Goal: Use online tool/utility: Utilize a website feature to perform a specific function

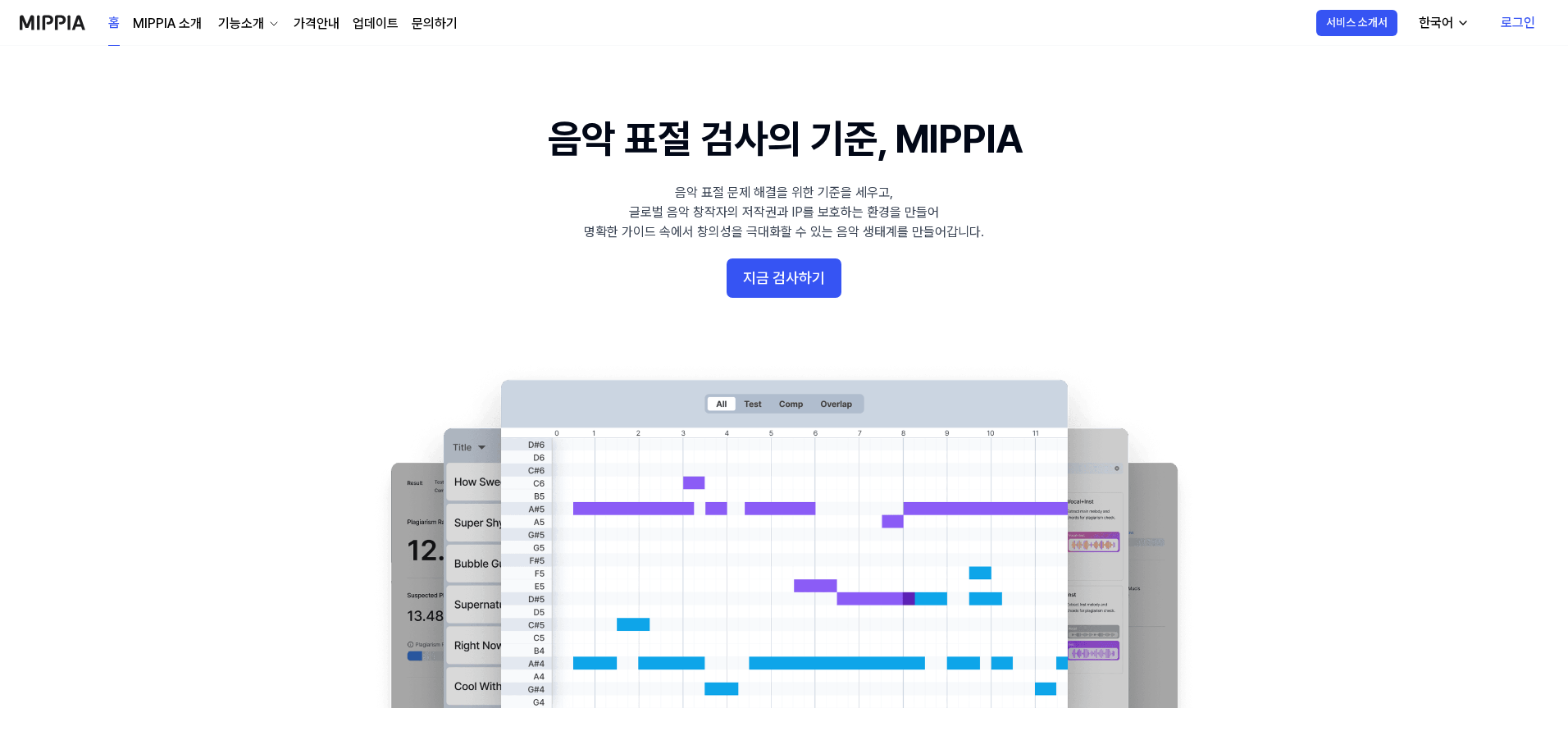
click at [1511, 23] on link "로그인" at bounding box center [1518, 22] width 61 height 46
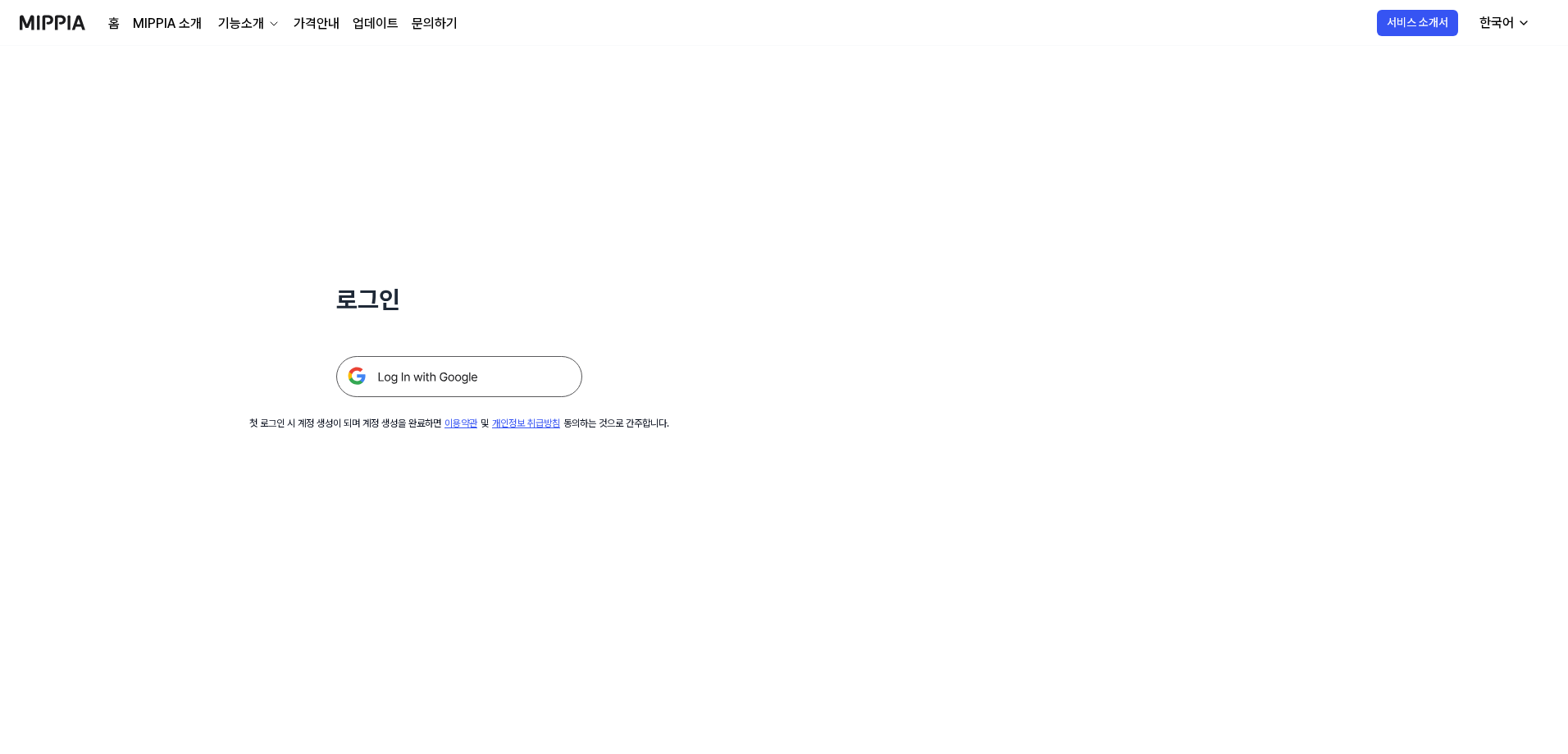
click at [400, 378] on img at bounding box center [459, 377] width 246 height 41
click at [429, 372] on img at bounding box center [459, 377] width 246 height 41
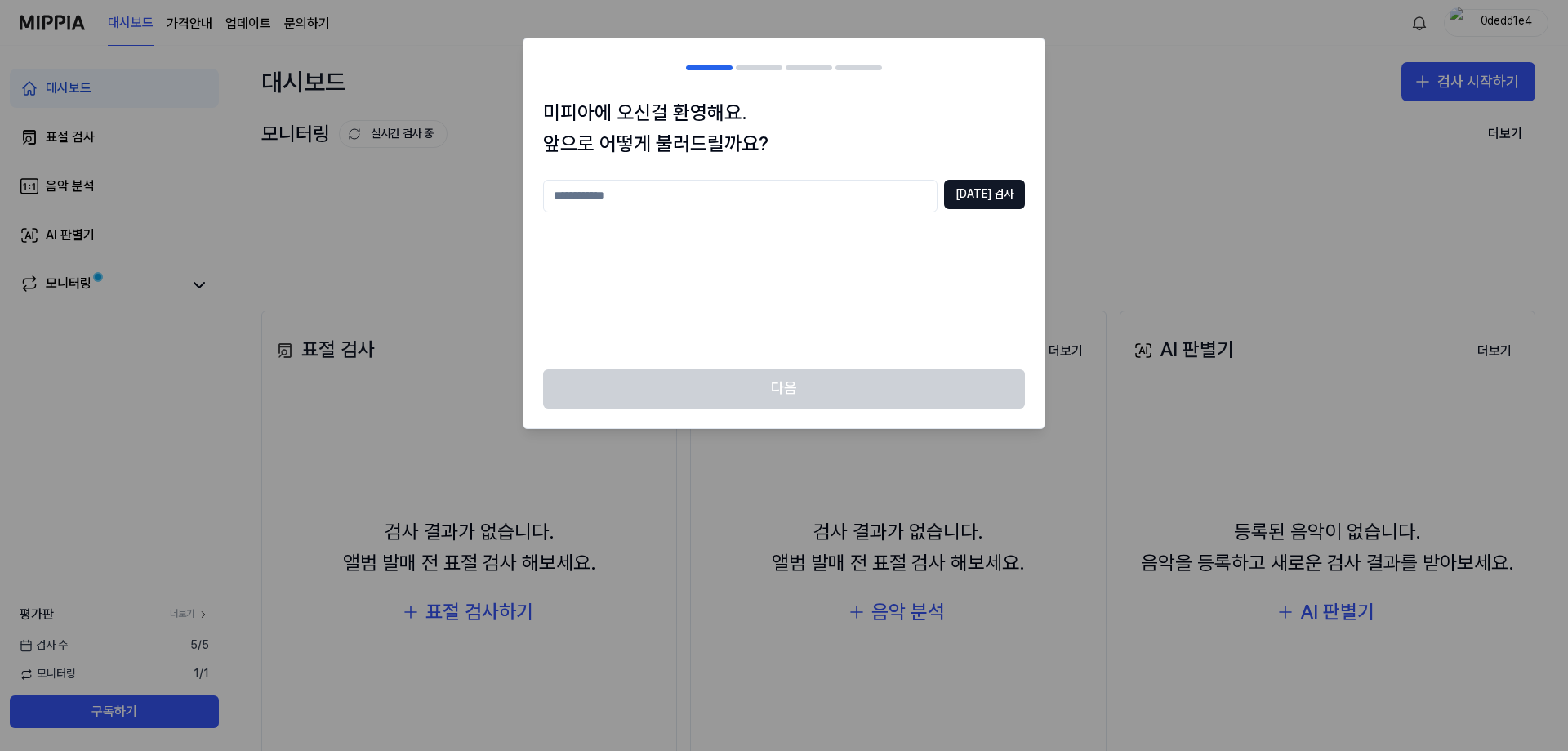
click at [672, 196] on input "text" at bounding box center [741, 195] width 395 height 33
type input "****"
click at [994, 198] on button "중복 검사" at bounding box center [985, 194] width 81 height 30
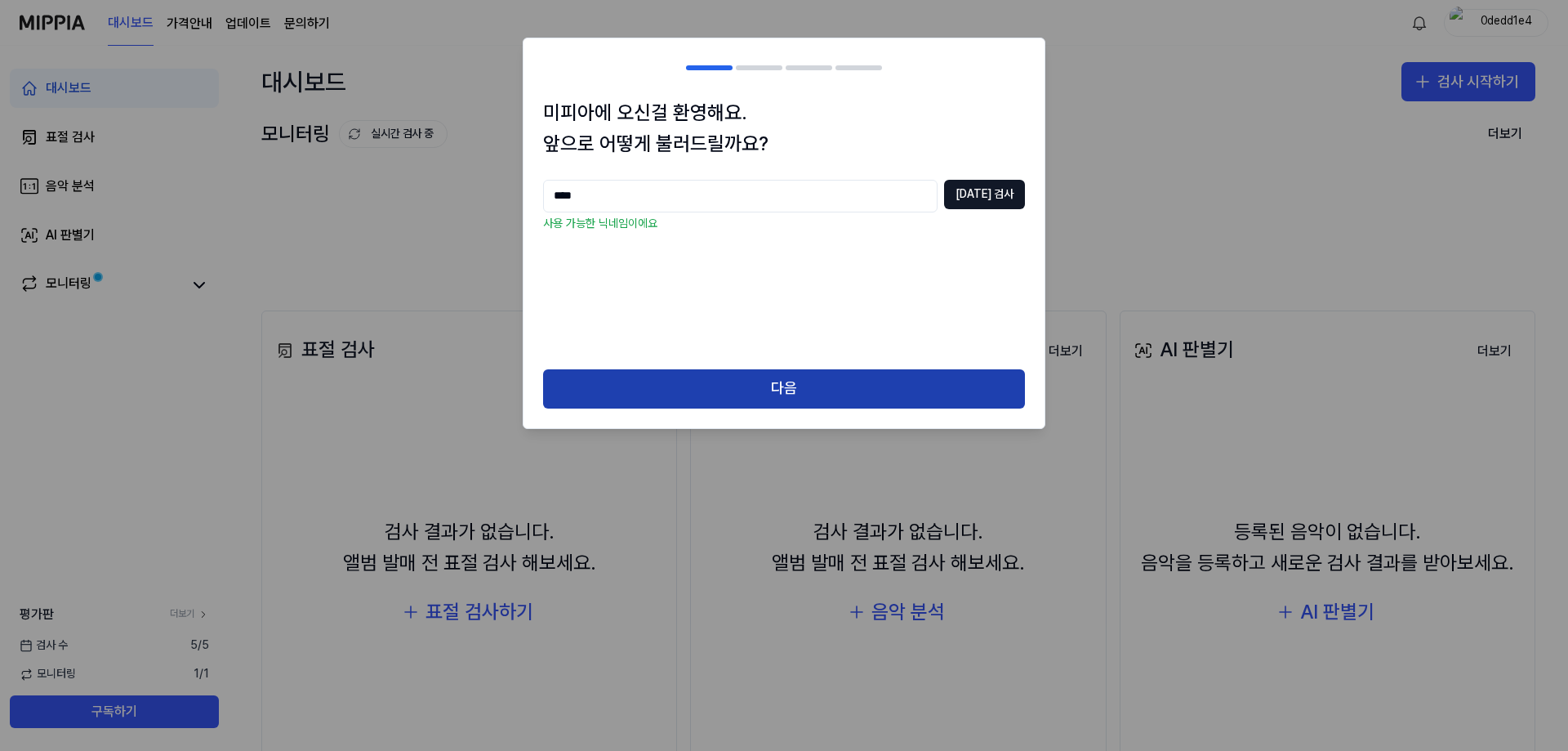
click at [764, 388] on button "다음" at bounding box center [784, 389] width 482 height 39
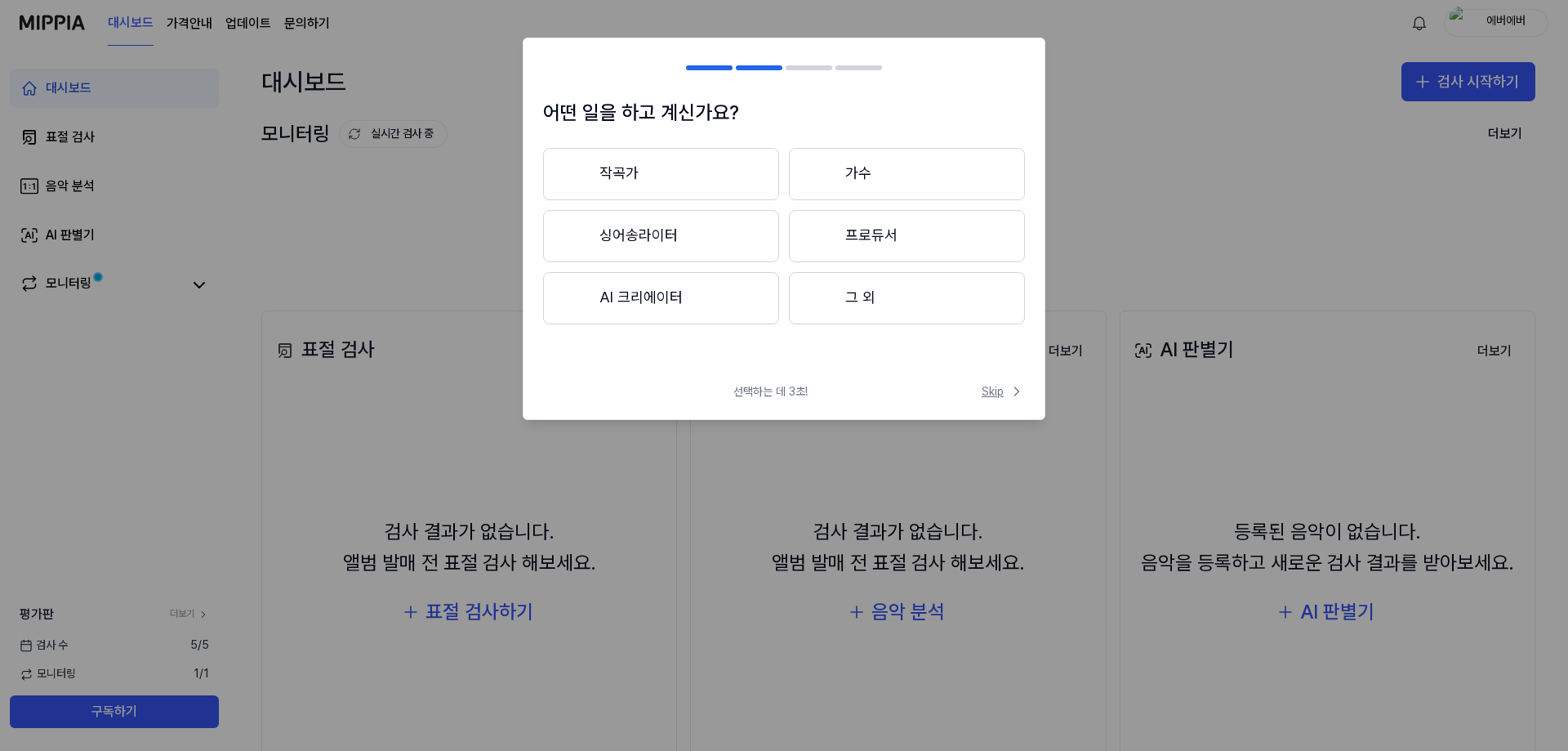
click at [1008, 388] on span "Skip" at bounding box center [1003, 392] width 44 height 17
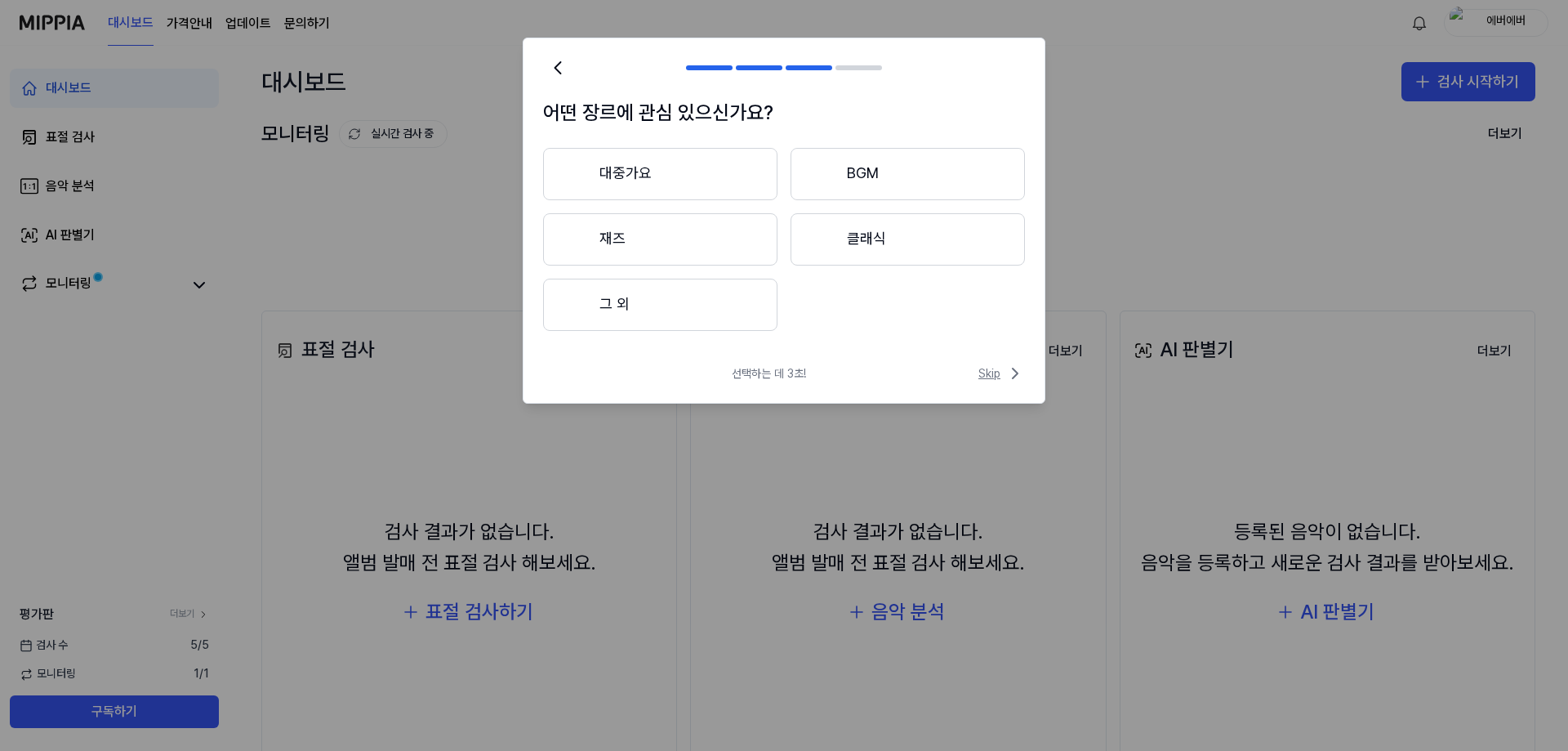
click at [996, 375] on span "Skip" at bounding box center [1002, 373] width 47 height 20
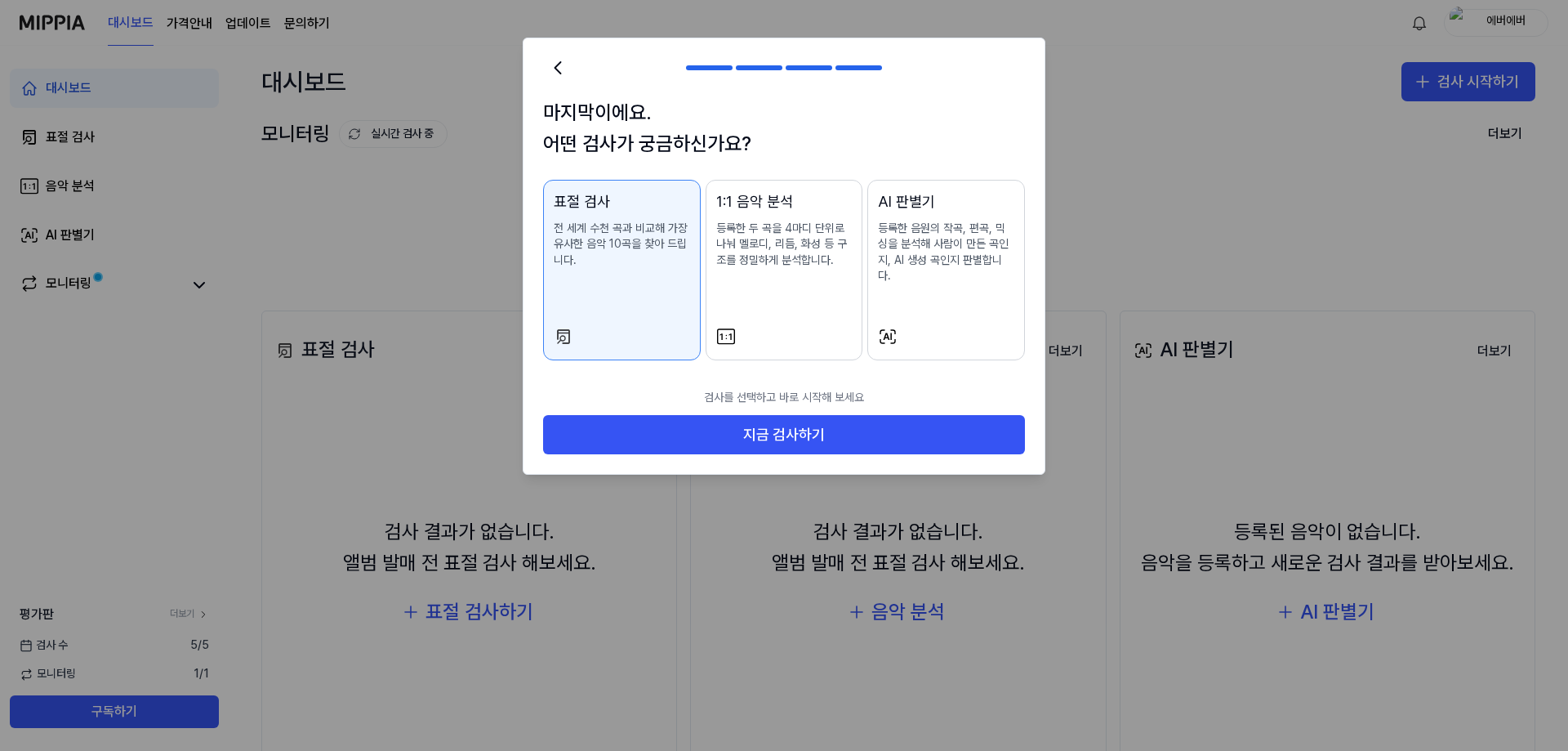
click at [638, 254] on p "전 세계 수천 곡과 비교해 가장 유사한 음악 10곡을 찾아 드립니다." at bounding box center [622, 245] width 137 height 48
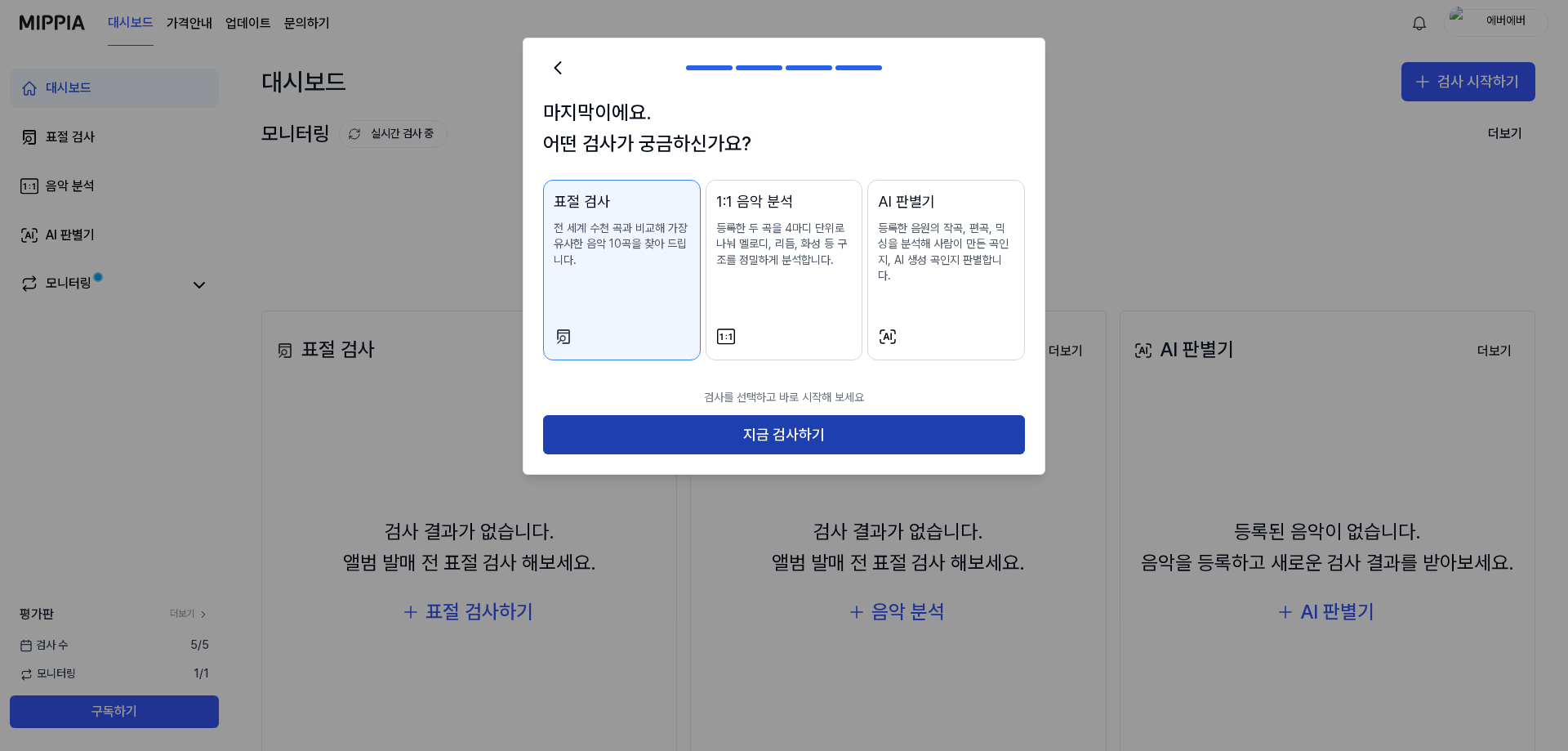
click at [782, 424] on button "지금 검사하기" at bounding box center [784, 435] width 482 height 39
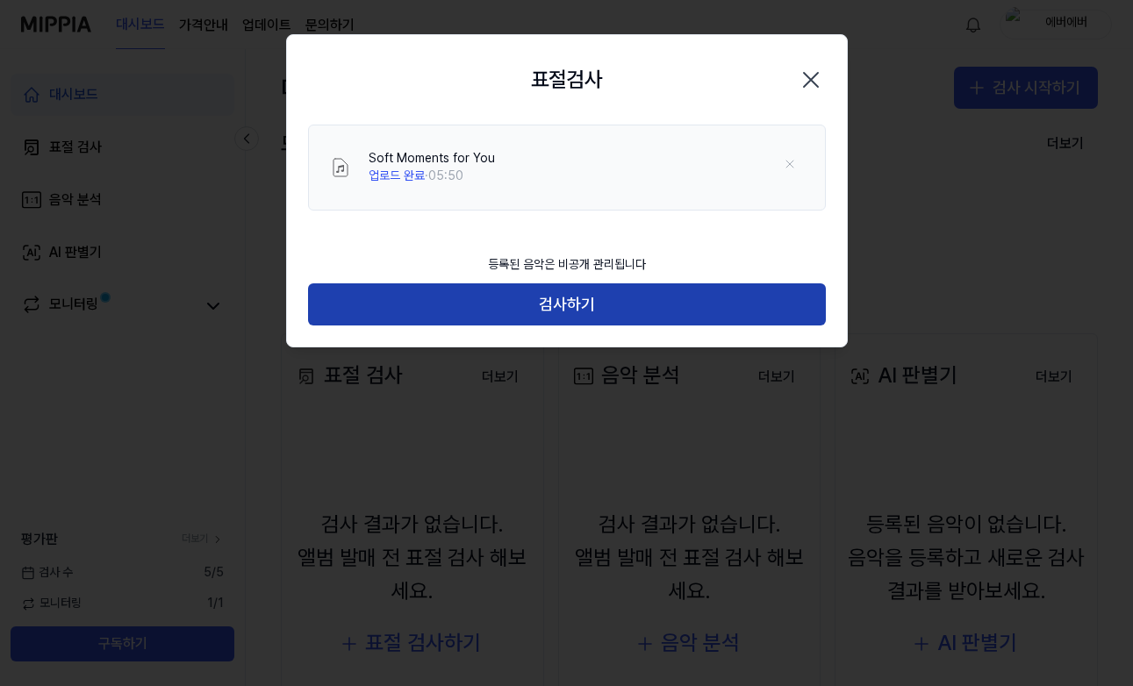
click at [607, 304] on button "검사하기" at bounding box center [567, 305] width 518 height 42
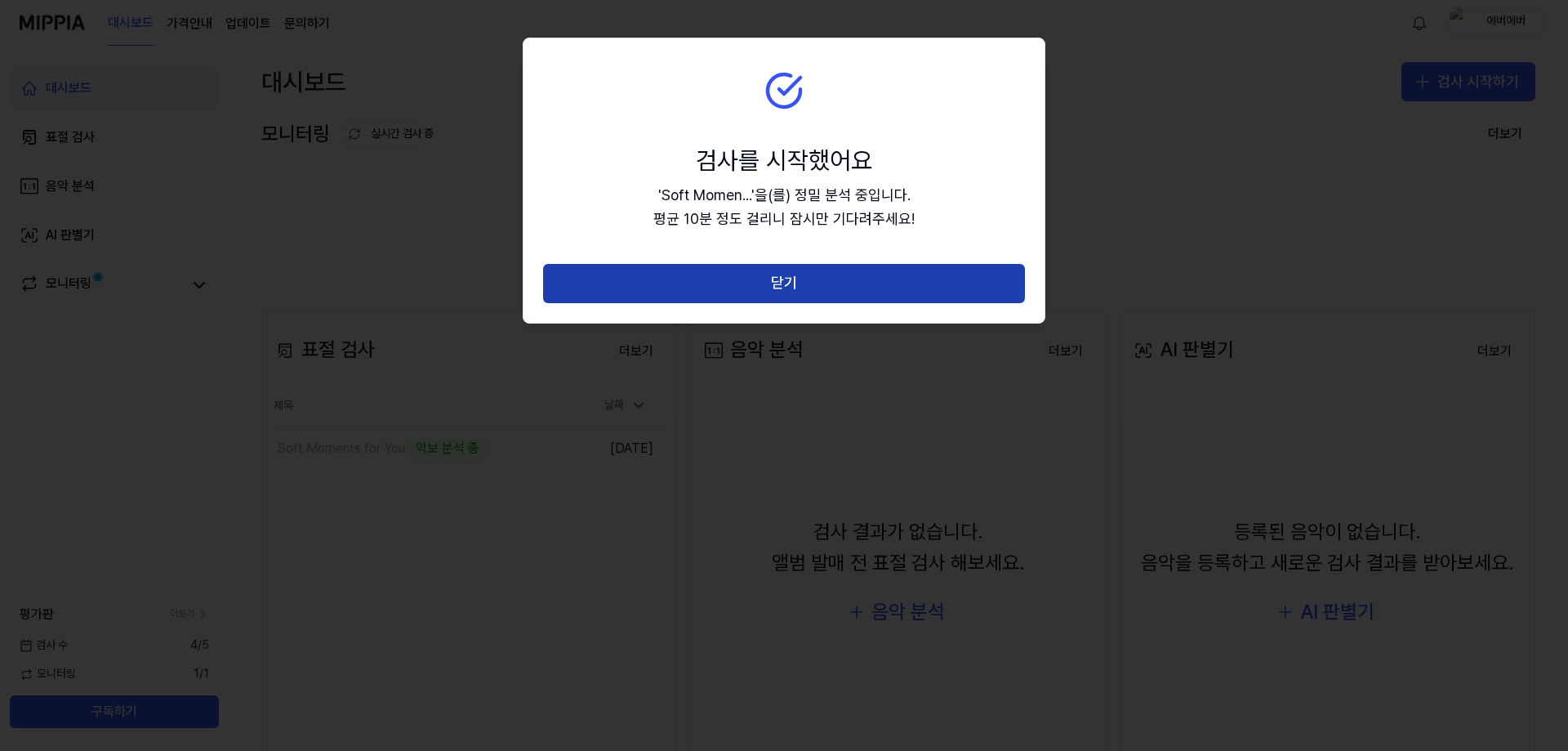
click at [773, 284] on button "닫기" at bounding box center [784, 284] width 482 height 39
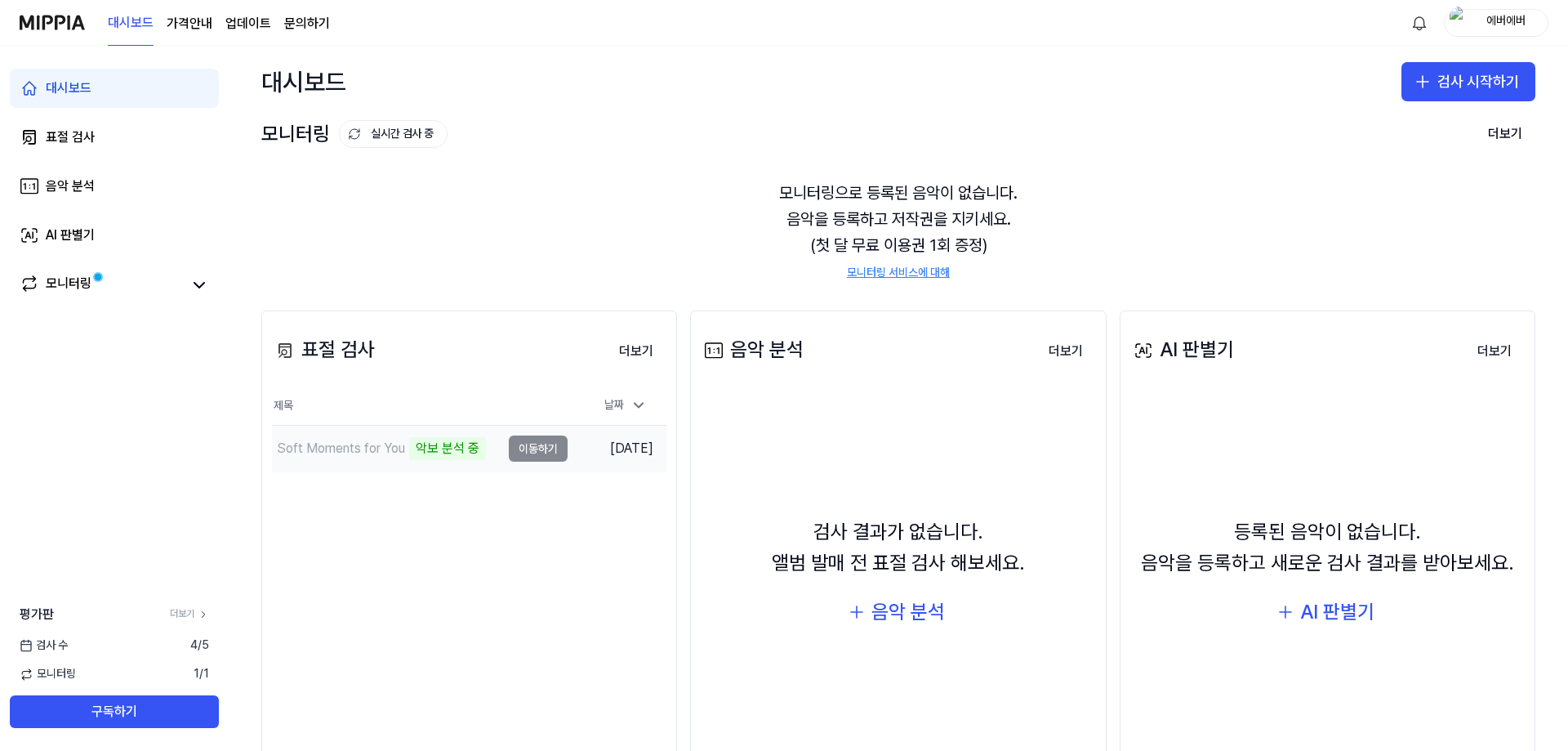
click at [420, 449] on div "악보 분석 중" at bounding box center [448, 449] width 77 height 23
click at [440, 449] on div "악보 분석 중" at bounding box center [448, 449] width 77 height 23
click at [525, 449] on td "Soft Moments for You 악보 분석 중 이동하기" at bounding box center [420, 448] width 296 height 46
click at [534, 451] on td "Soft Moments for You 악보 분석 중 이동하기" at bounding box center [420, 448] width 296 height 46
click at [539, 441] on td "Soft Moments for You 악보 분석 중 이동하기" at bounding box center [420, 448] width 296 height 46
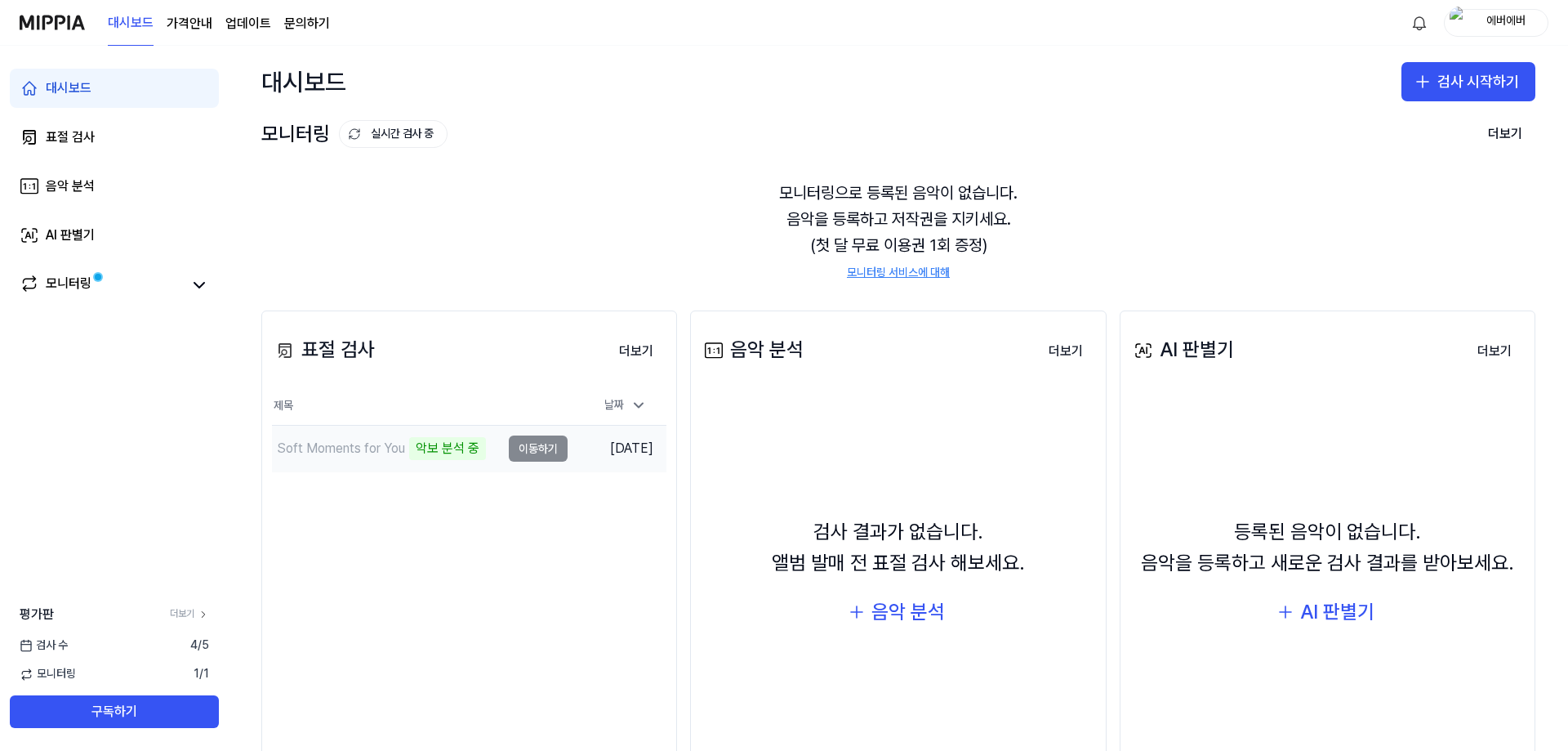
click at [394, 450] on div "Soft Moments for You" at bounding box center [342, 448] width 128 height 20
click at [90, 139] on div "표절 검사" at bounding box center [70, 137] width 49 height 20
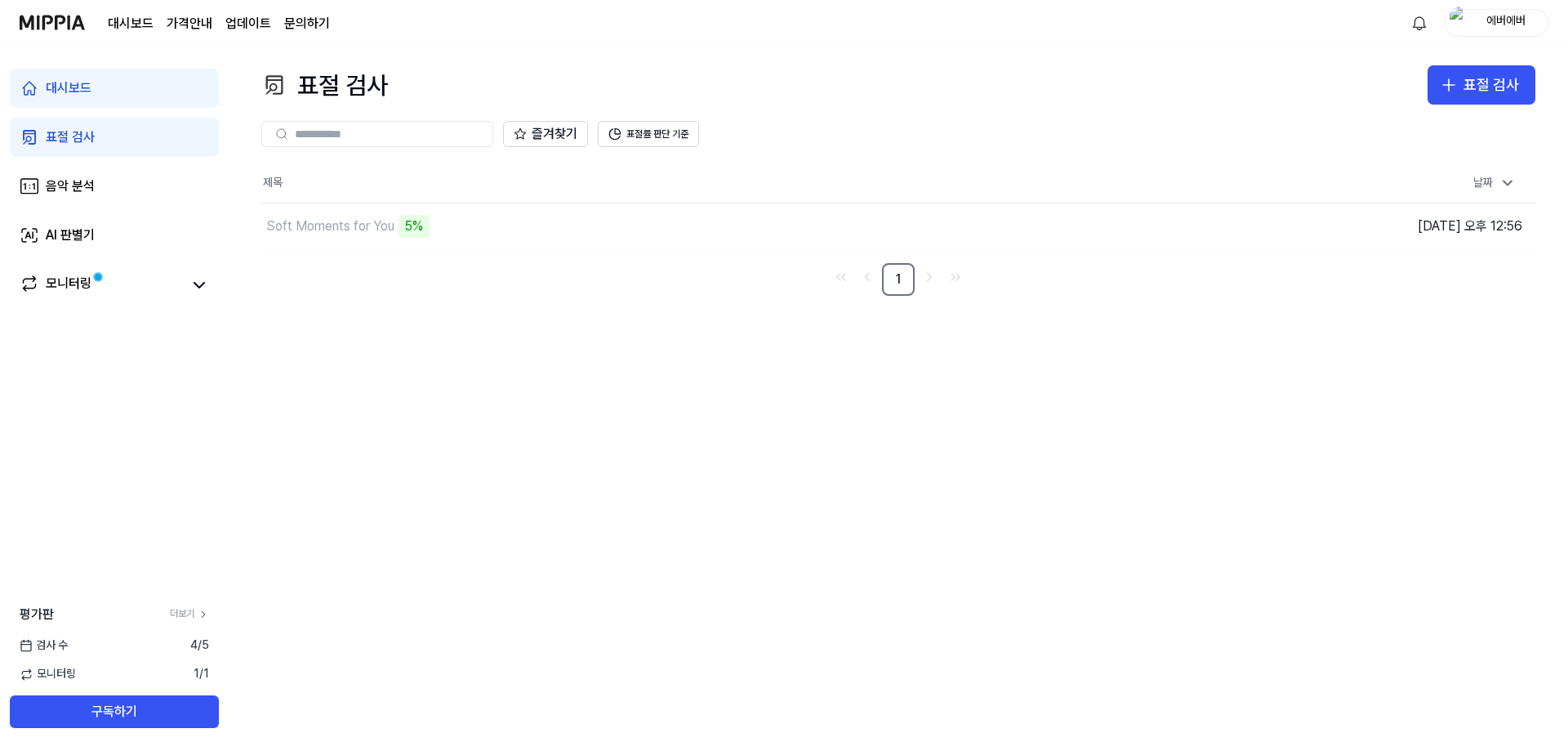
click at [87, 93] on div "대시보드" at bounding box center [68, 87] width 46 height 20
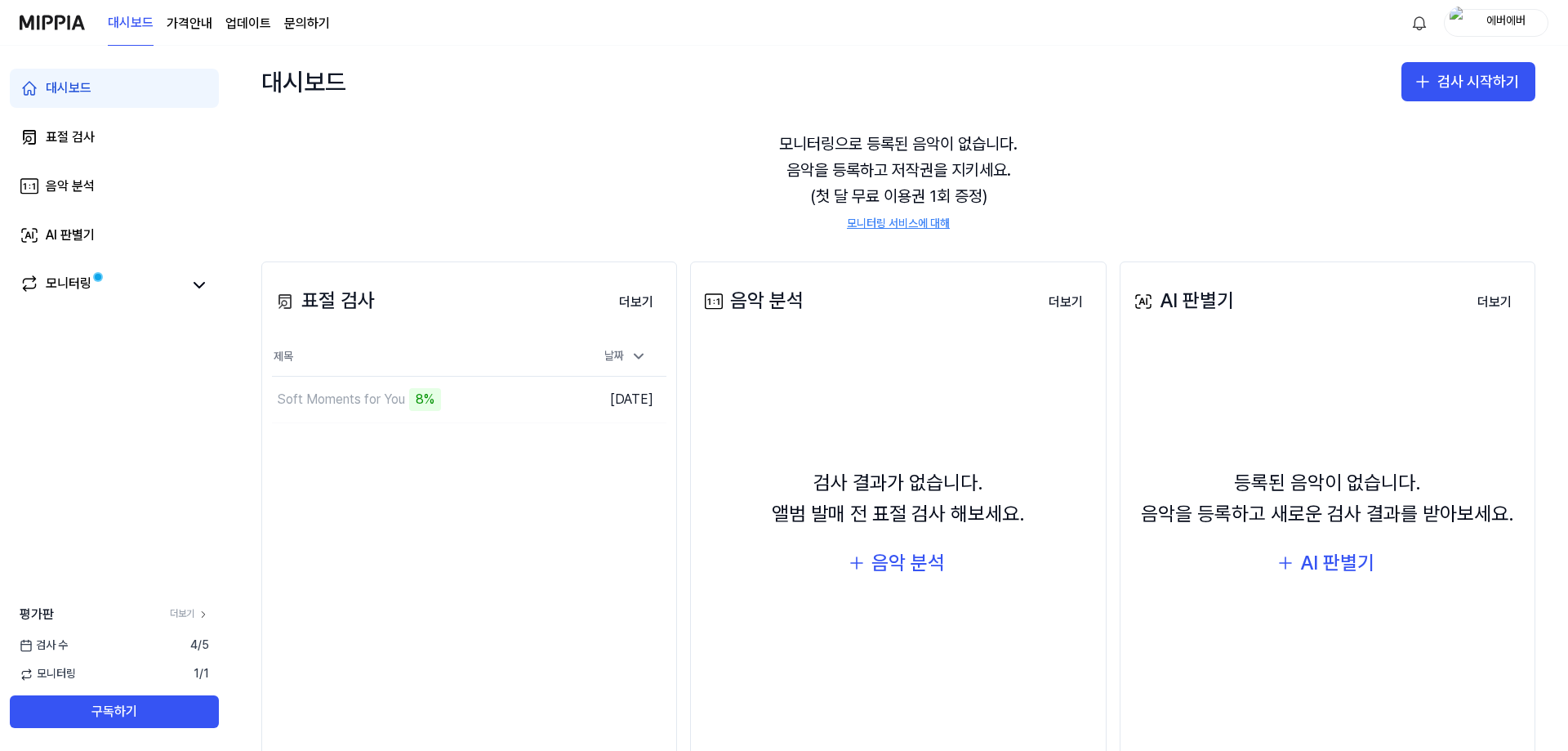
scroll to position [97, 0]
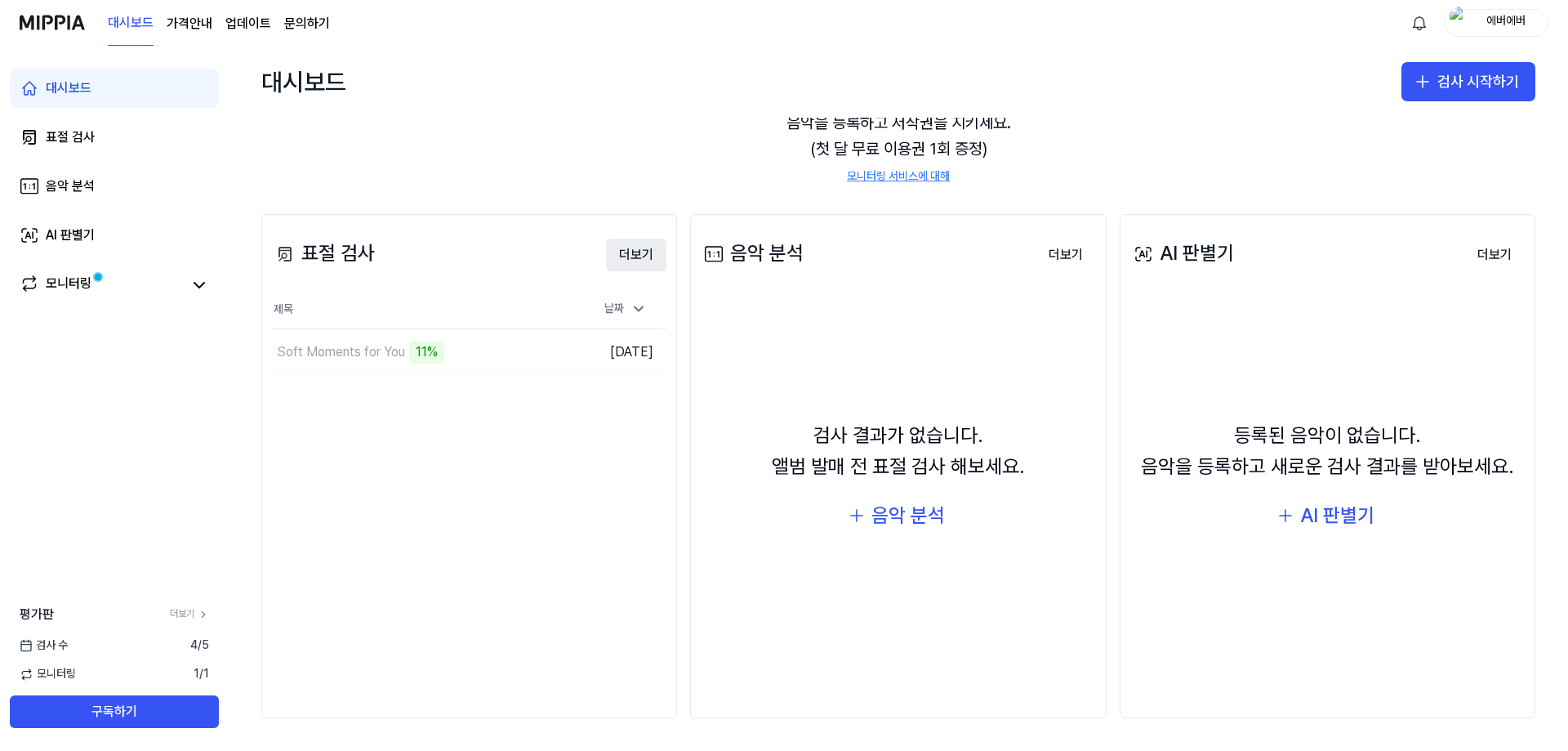
click at [629, 252] on button "더보기" at bounding box center [636, 254] width 60 height 33
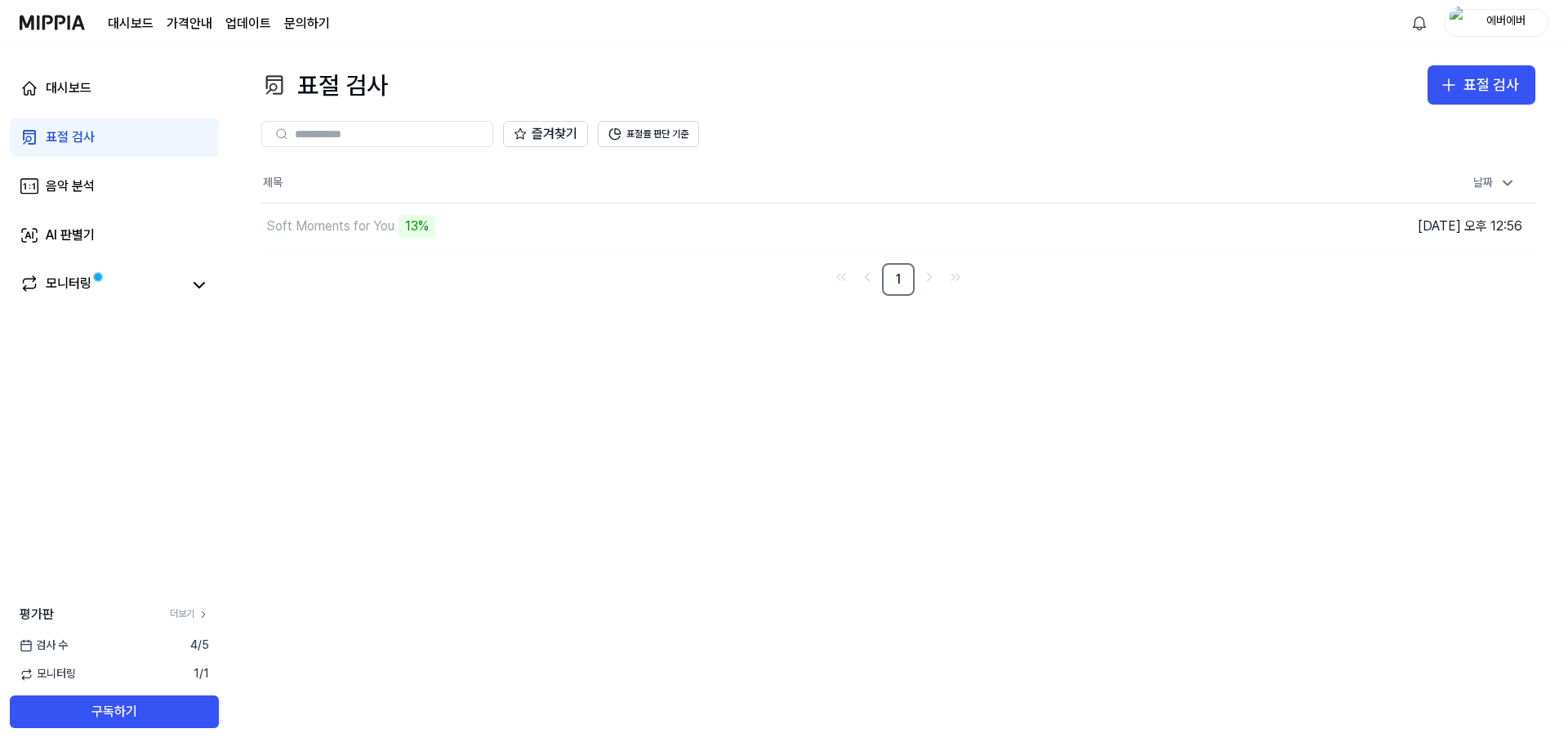
click at [544, 429] on div "표절 검사 표절 검사 표절 검사 음악 분석 AI 판별기 즐겨찾기 표절률 판단 기준 제목 날짜 Soft Moments for You 13% 이동…" at bounding box center [899, 398] width 1340 height 705
click at [650, 143] on button "표절률 판단 기준" at bounding box center [649, 134] width 101 height 26
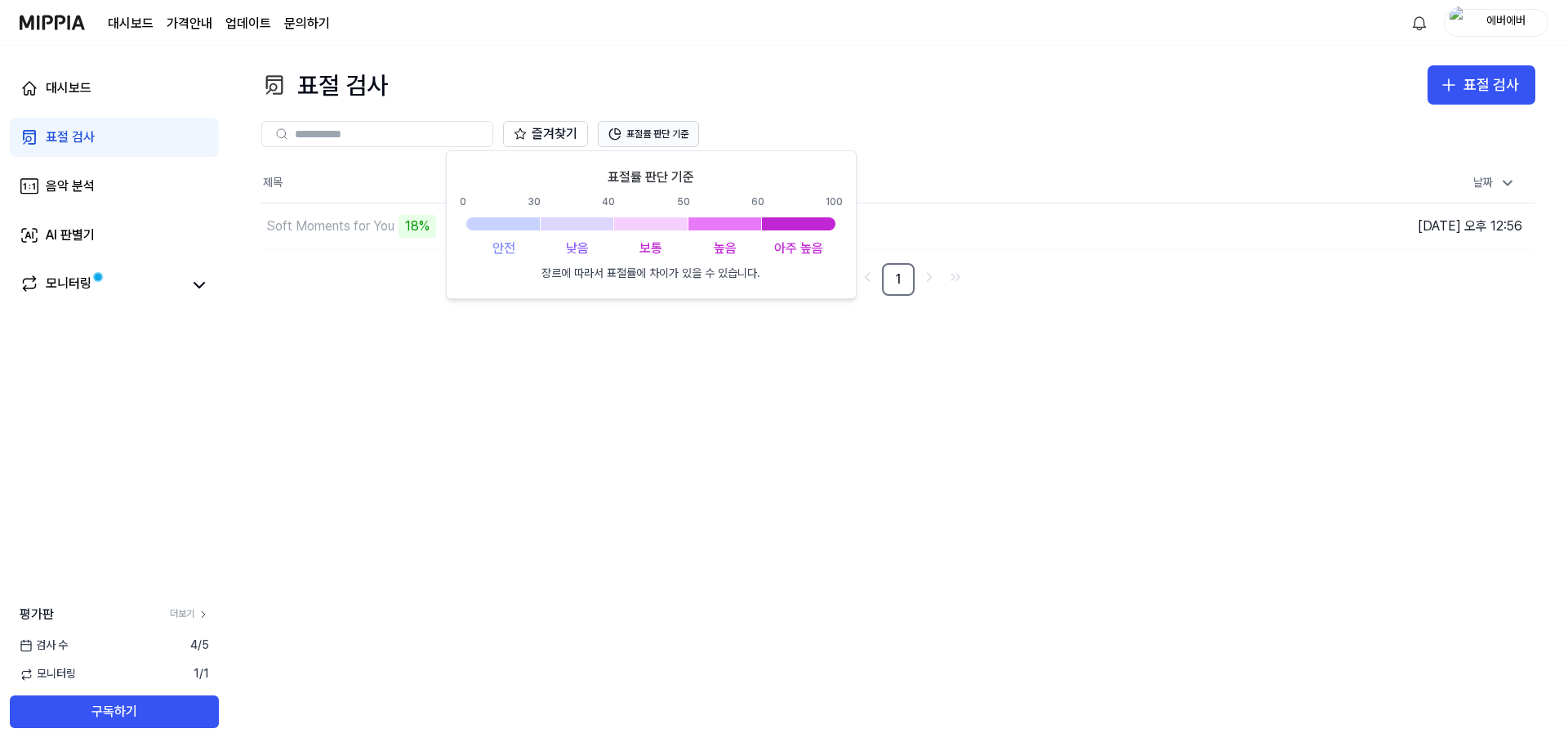
click at [653, 138] on button "표절률 판단 기준" at bounding box center [649, 134] width 101 height 26
click at [614, 401] on div "표절 검사 표절 검사 표절 검사 음악 분석 AI 판별기 즐겨찾기 표절률 판단 기준 제목 날짜 Soft Moments for You 25% 이동…" at bounding box center [899, 398] width 1340 height 705
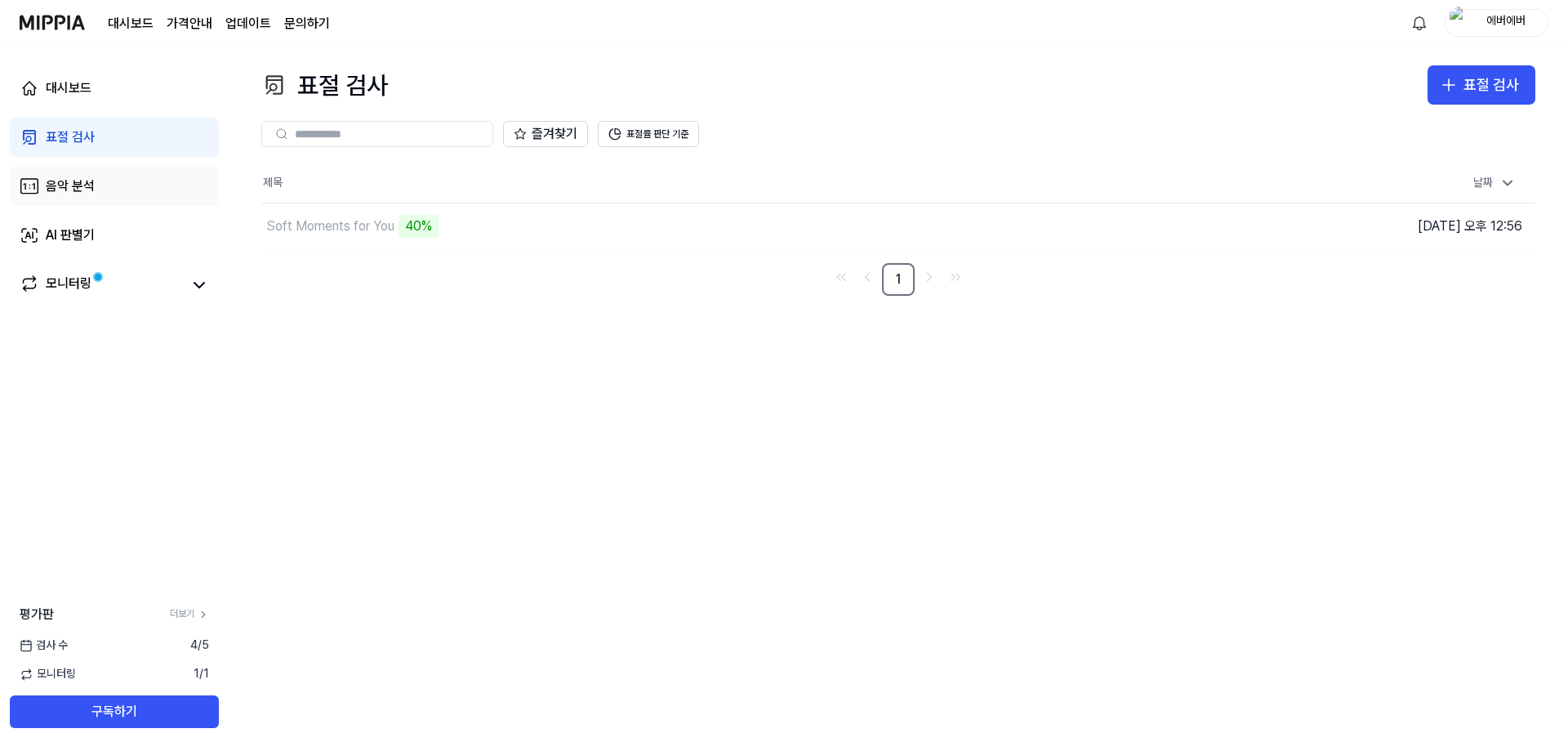
click at [77, 184] on div "음악 분석" at bounding box center [70, 186] width 49 height 20
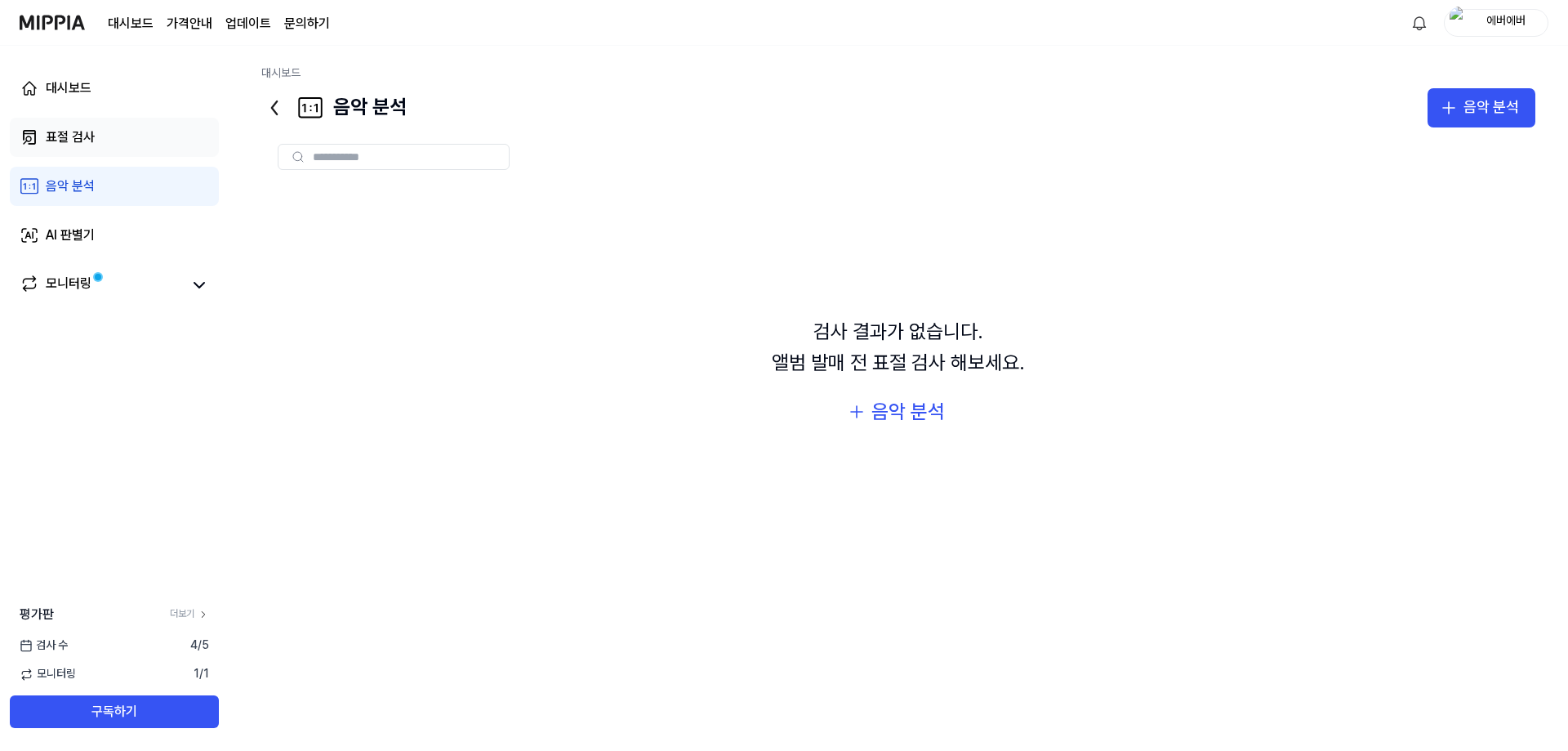
click at [78, 139] on div "표절 검사" at bounding box center [70, 137] width 49 height 20
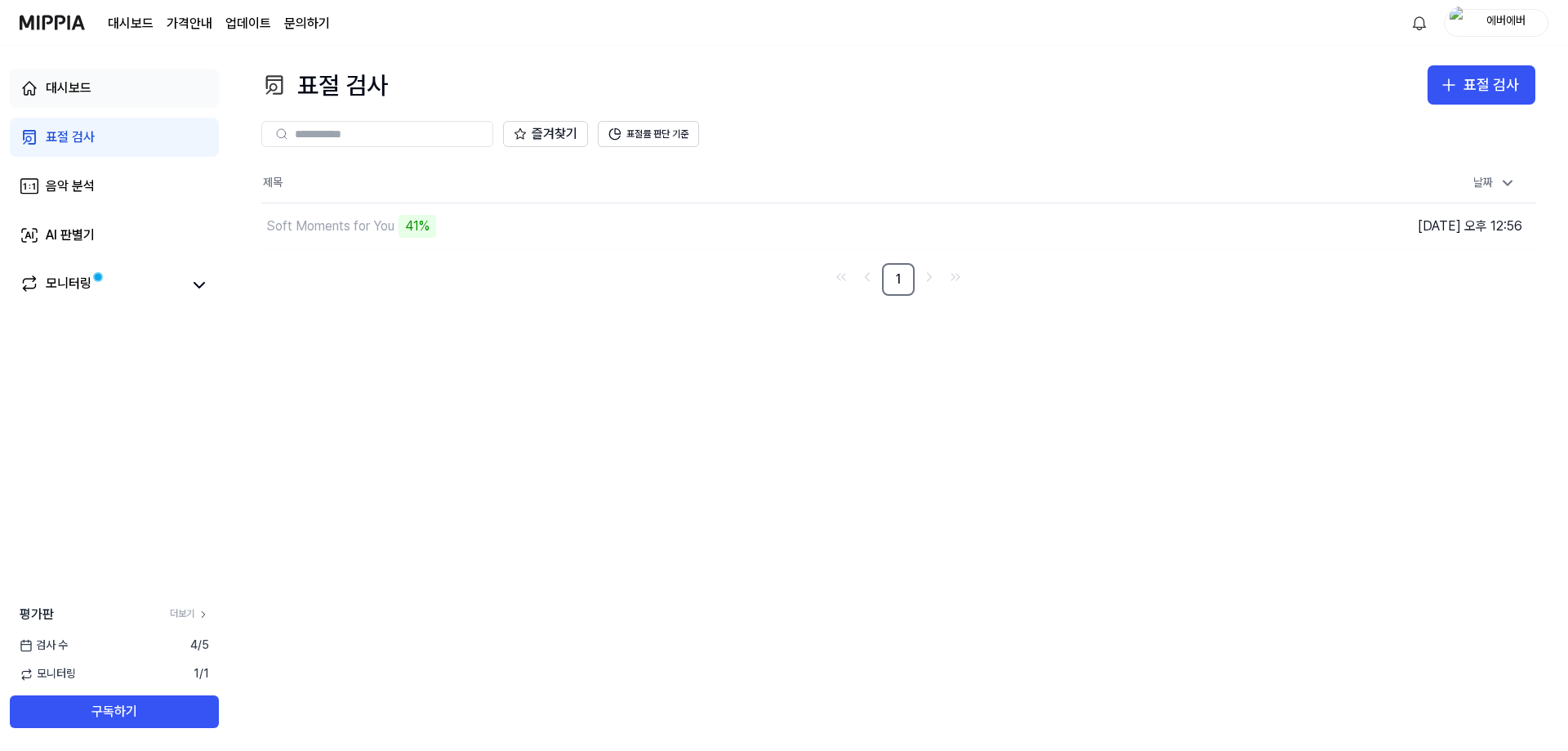
click at [94, 83] on link "대시보드" at bounding box center [114, 88] width 209 height 39
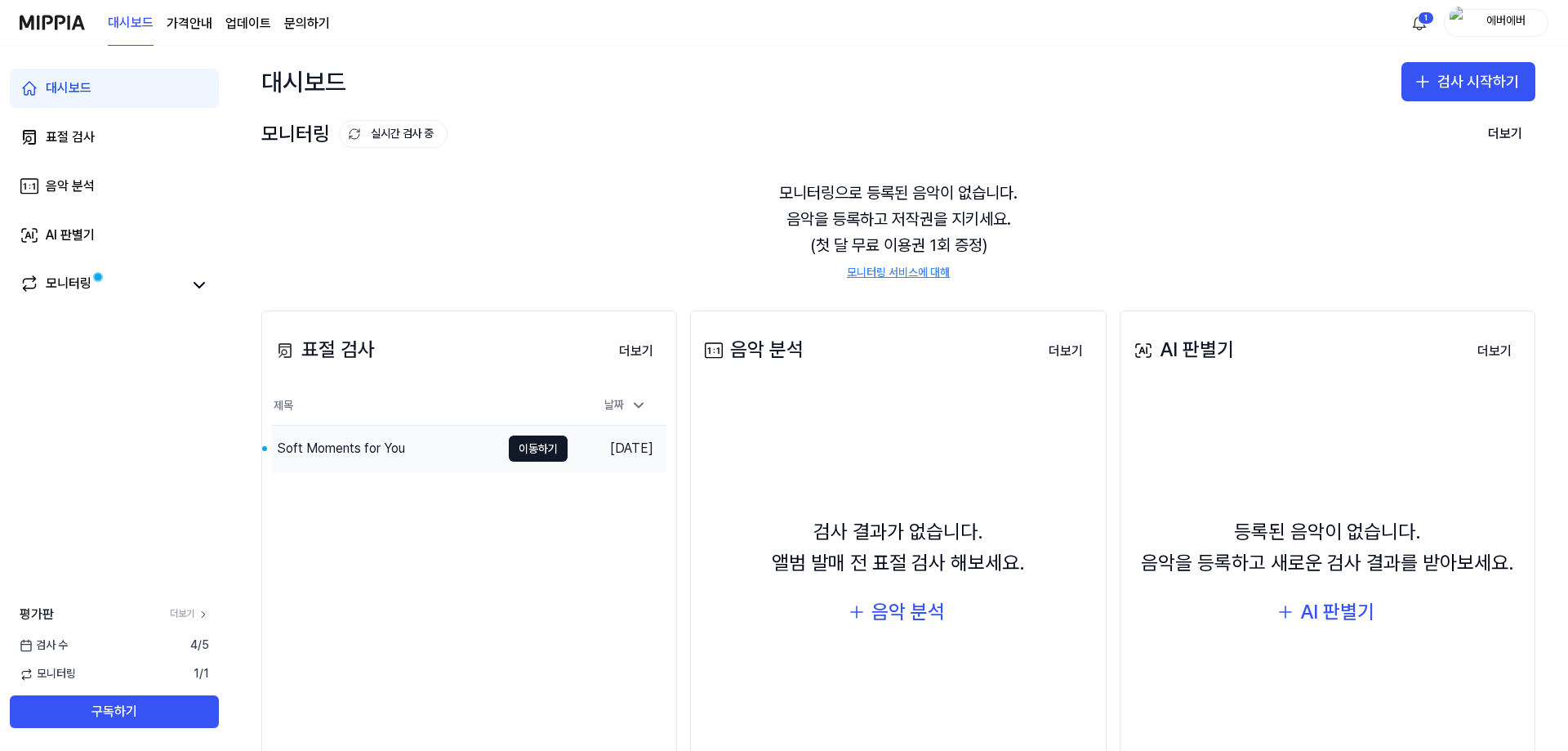
click at [382, 445] on div "Soft Moments for You" at bounding box center [342, 448] width 128 height 20
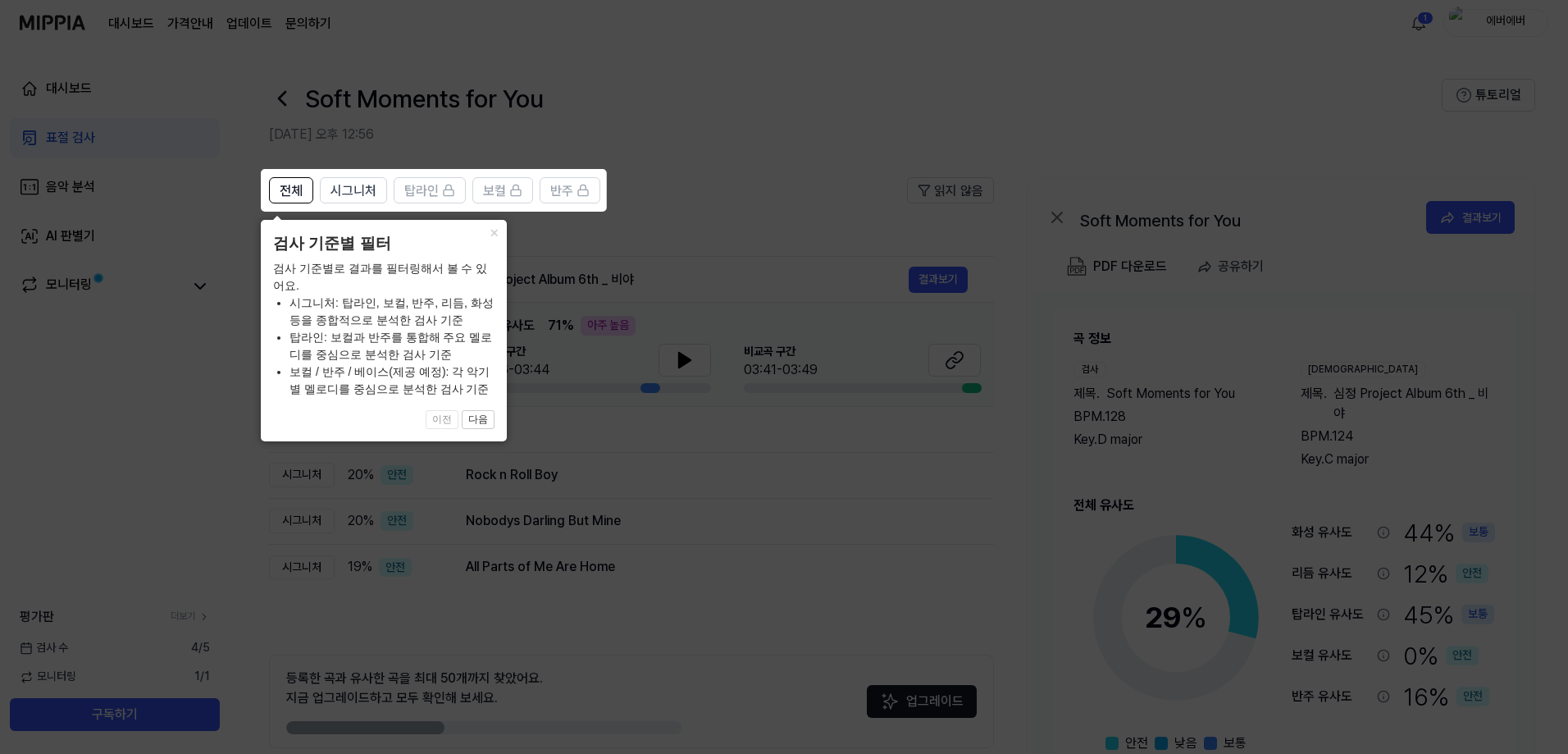
click at [734, 441] on icon at bounding box center [787, 377] width 1575 height 754
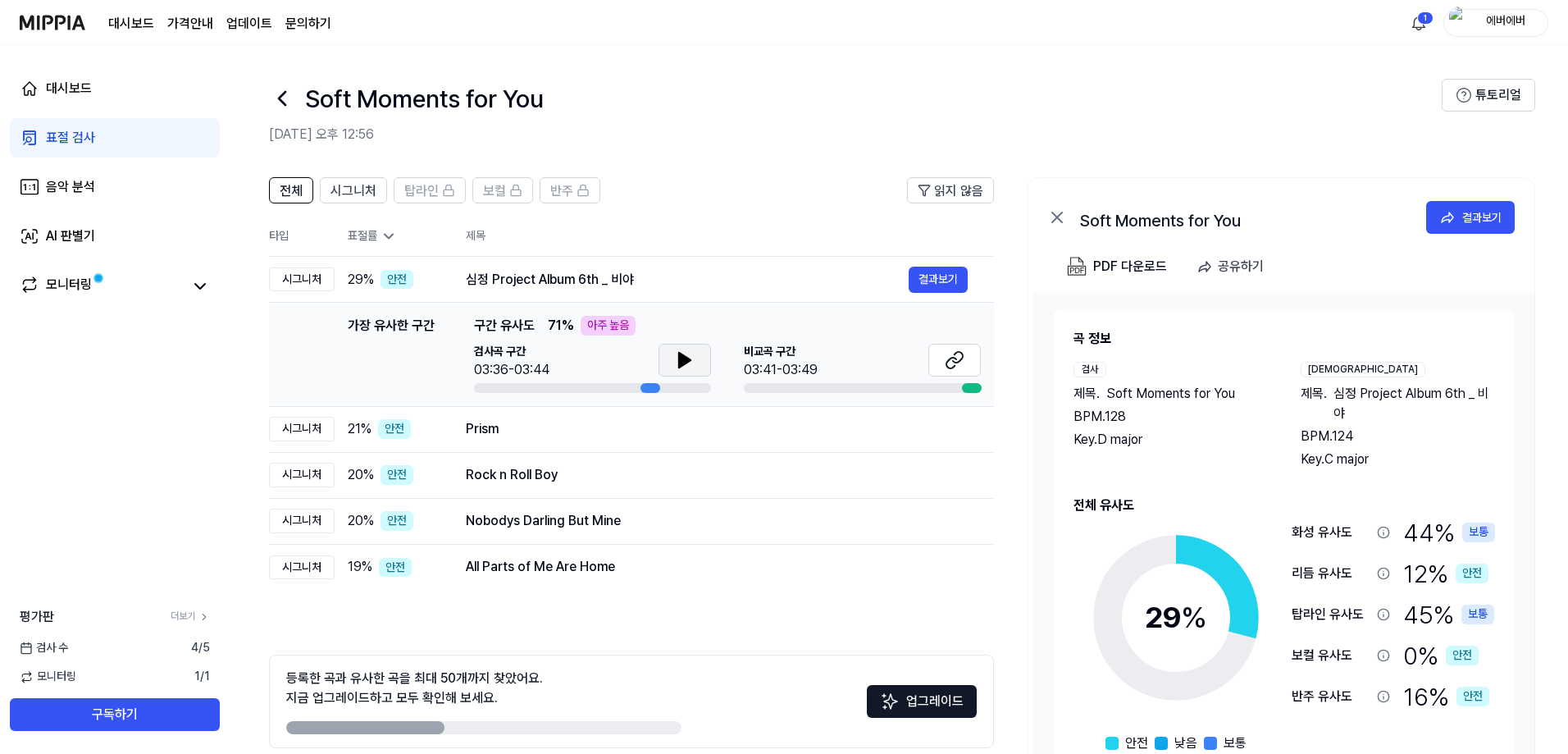
click at [688, 356] on icon at bounding box center [684, 360] width 20 height 20
click at [688, 359] on icon at bounding box center [689, 360] width 4 height 13
click at [956, 359] on icon at bounding box center [951, 363] width 10 height 10
click at [963, 278] on button "결과보기" at bounding box center [938, 279] width 59 height 26
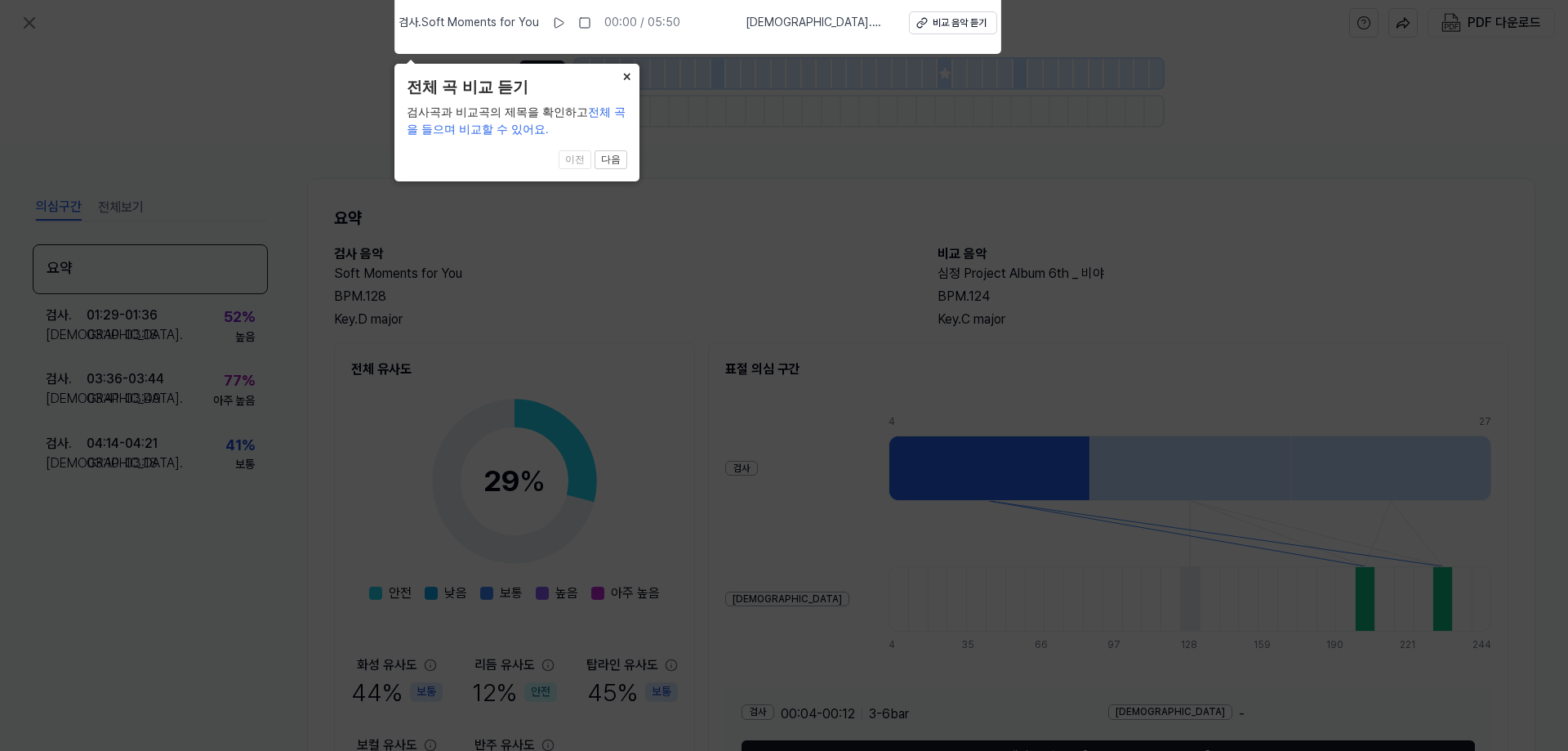
click at [626, 79] on button "×" at bounding box center [626, 74] width 26 height 23
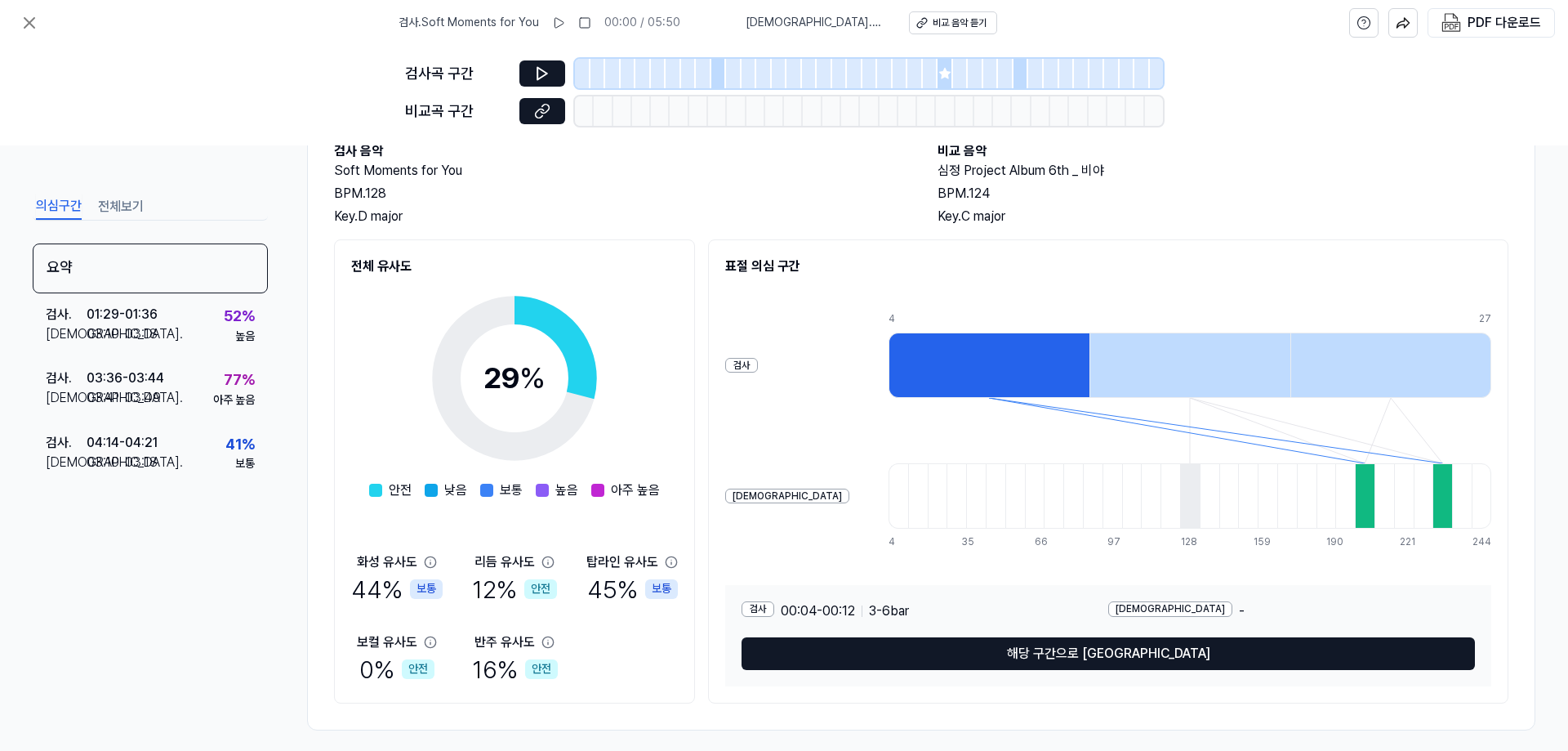
scroll to position [115, 0]
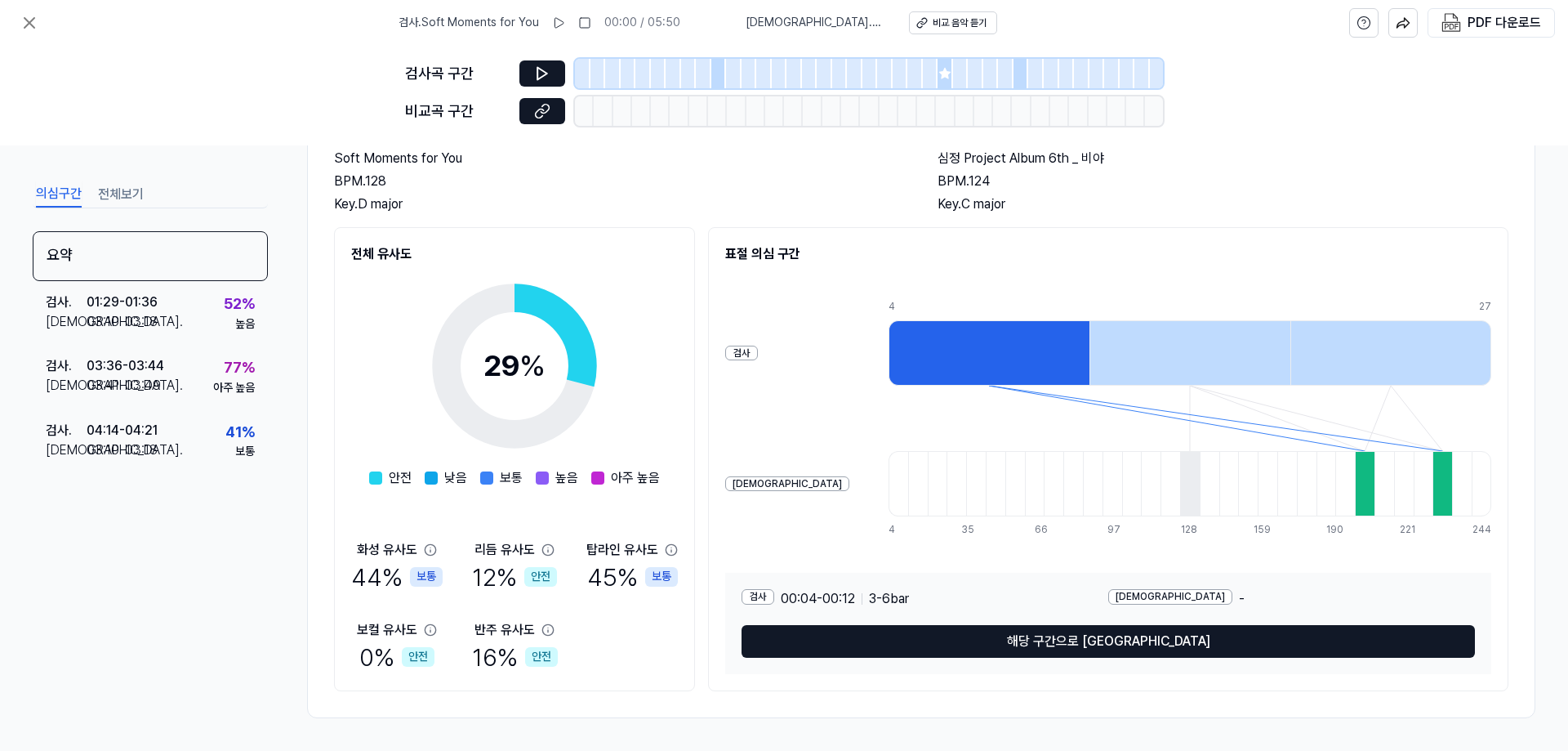
click at [1335, 453] on div at bounding box center [1345, 484] width 20 height 65
drag, startPoint x: 417, startPoint y: 573, endPoint x: 451, endPoint y: 576, distance: 34.1
click at [451, 576] on div "화성 유사도 44 % 보통 리듬 유사도 12 % 안전 탑라인 유사도 45 % 보통 보컬 유사도 0 % 안전 반주 유사도 16 % 안전" at bounding box center [514, 607] width 327 height 134
drag, startPoint x: 436, startPoint y: 578, endPoint x: 398, endPoint y: 578, distance: 38.0
click at [398, 578] on div "44 % 보통" at bounding box center [396, 576] width 91 height 34
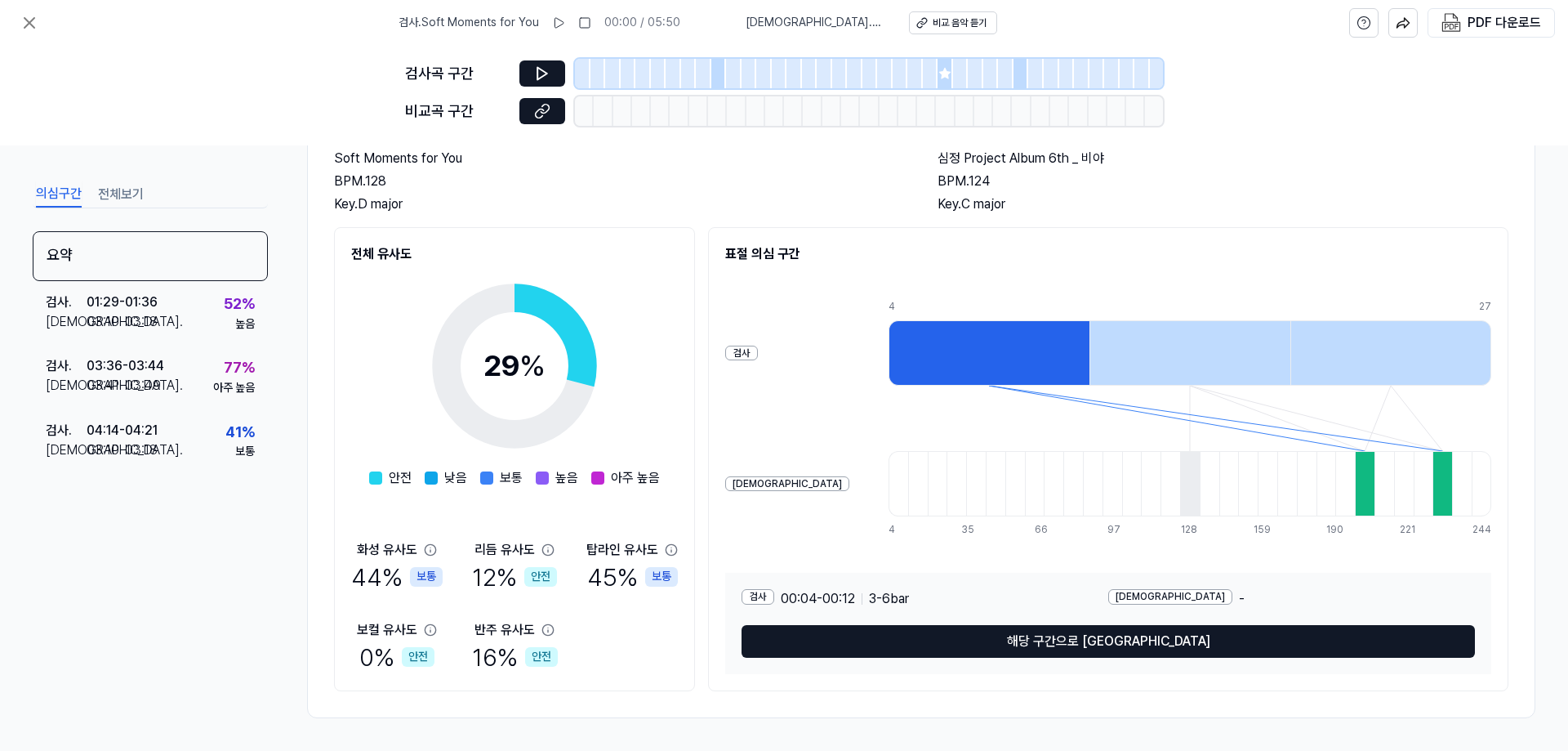
drag, startPoint x: 407, startPoint y: 672, endPoint x: 421, endPoint y: 669, distance: 14.3
click at [421, 669] on div "0 % 안전" at bounding box center [396, 656] width 75 height 34
drag, startPoint x: 544, startPoint y: 659, endPoint x: 552, endPoint y: 651, distance: 11.3
click at [536, 659] on div "안전" at bounding box center [541, 656] width 33 height 20
drag, startPoint x: 665, startPoint y: 571, endPoint x: 656, endPoint y: 571, distance: 9.0
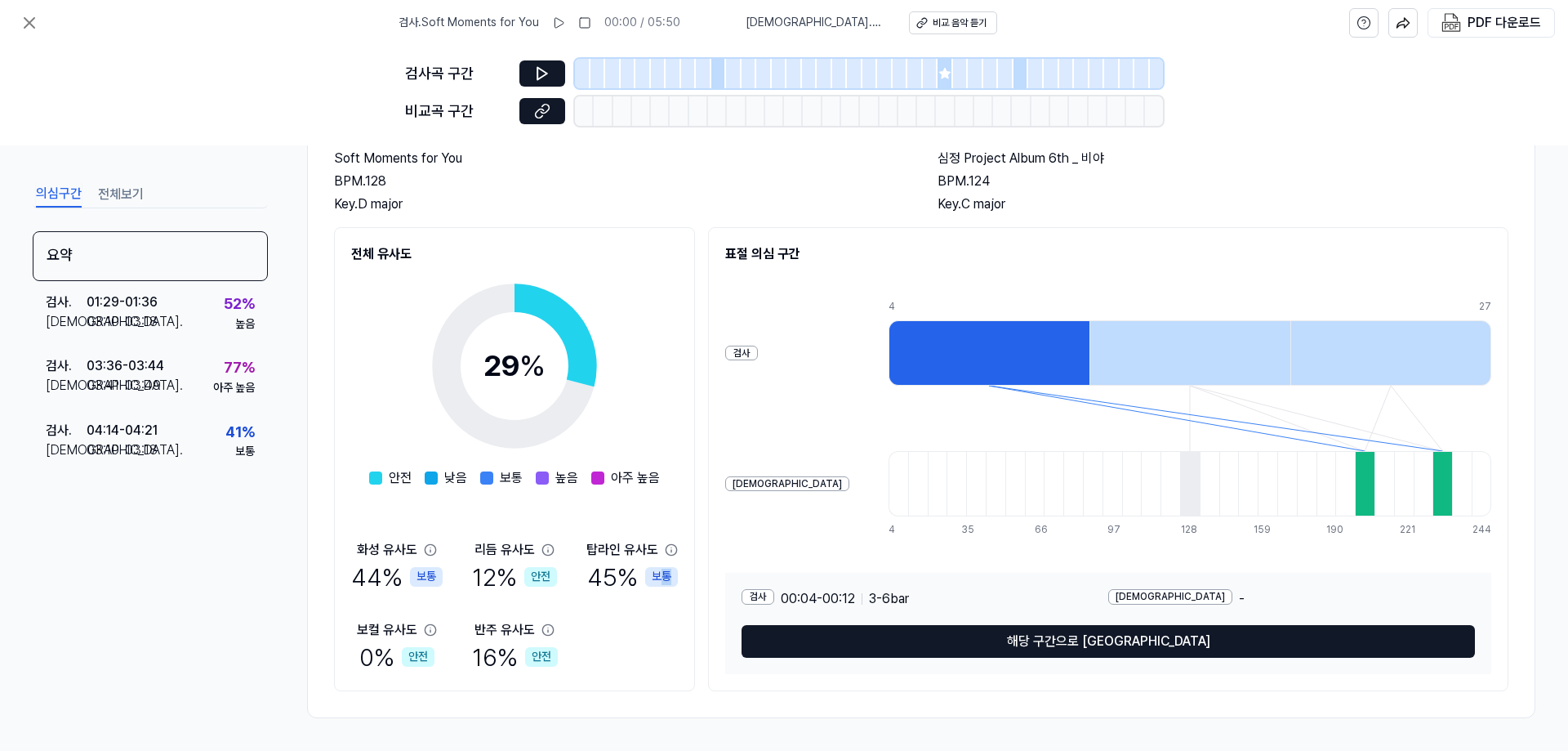
click at [656, 571] on div "보통" at bounding box center [661, 576] width 33 height 20
click at [644, 588] on div "45 % 보통" at bounding box center [632, 576] width 90 height 34
click at [668, 549] on icon at bounding box center [672, 550] width 13 height 13
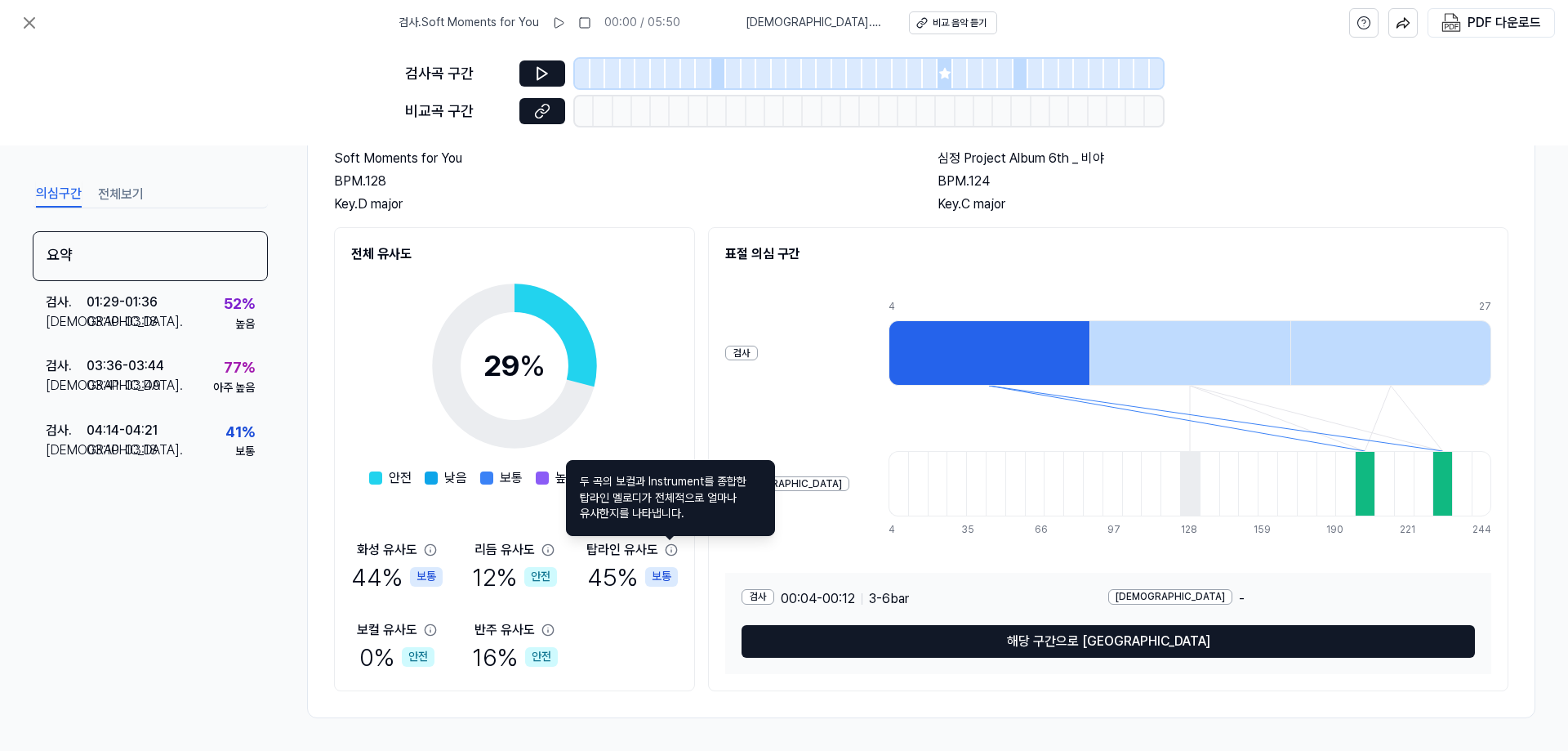
click at [647, 691] on div "전체 유사도 29 % 안전 낮음 보통 높음 아주 높음 화성 유사도 44 % 보통 리듬 유사도 12 % 안전 탑라인 유사도 45 % 보통 보컬 …" at bounding box center [515, 459] width 361 height 464
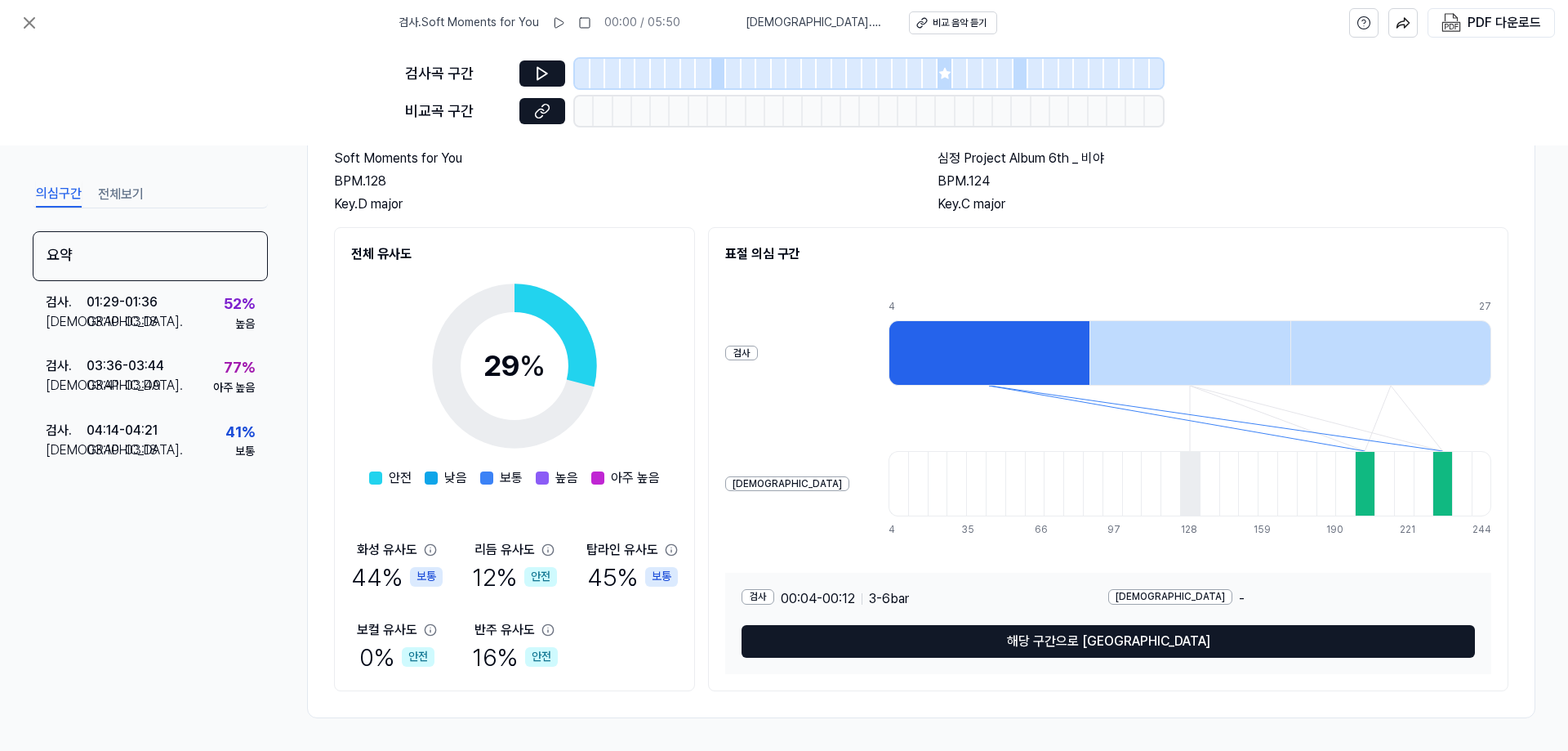
click at [932, 364] on div at bounding box center [989, 353] width 201 height 65
click at [889, 357] on div at bounding box center [989, 353] width 201 height 65
click at [1235, 357] on div at bounding box center [1190, 353] width 201 height 65
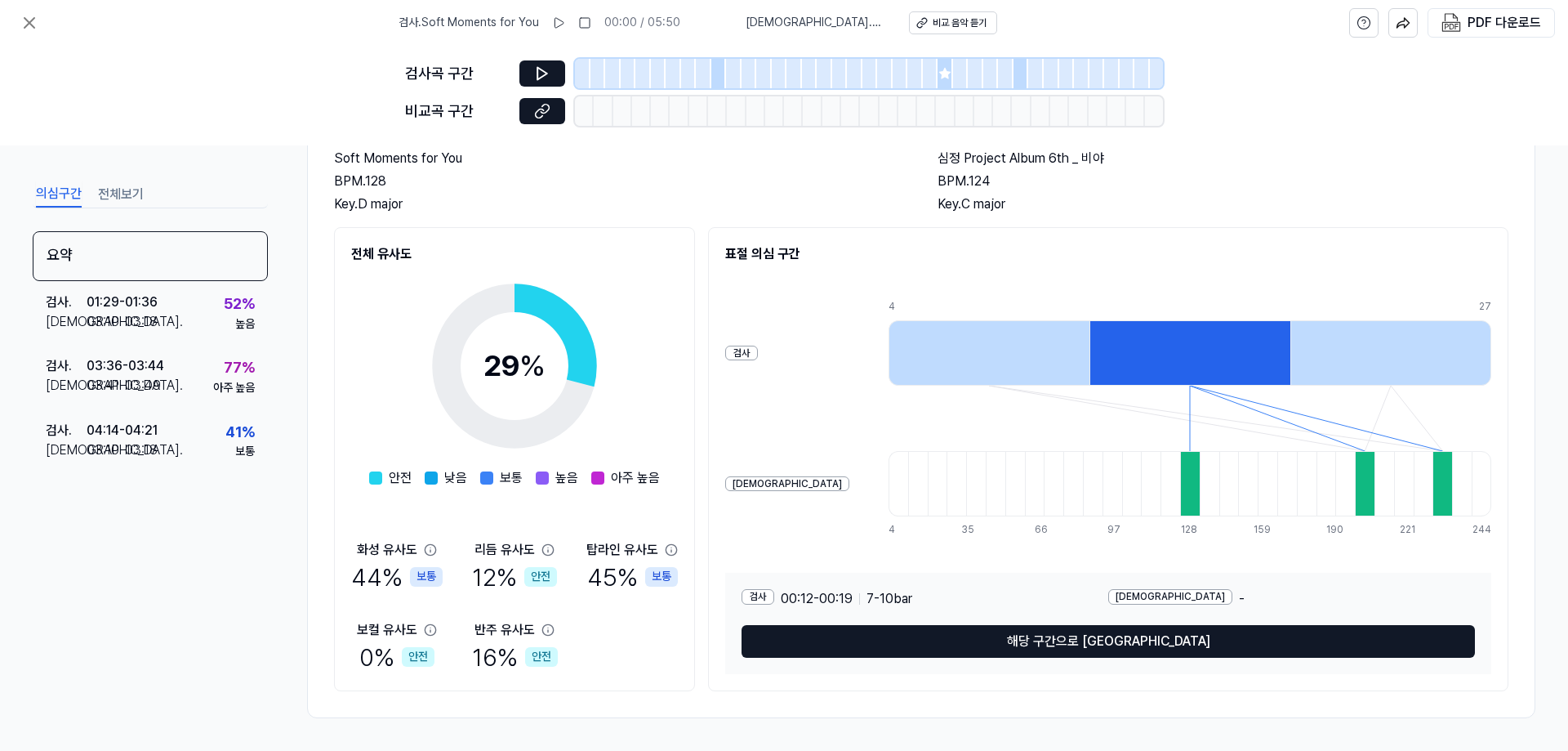
click at [1508, 356] on div "요약 검사 음악 Soft Moments for You BPM. 128 Key. D major 비교 음악 심정 Project Album 6th …" at bounding box center [921, 391] width 1228 height 655
click at [1407, 353] on div at bounding box center [1391, 353] width 201 height 65
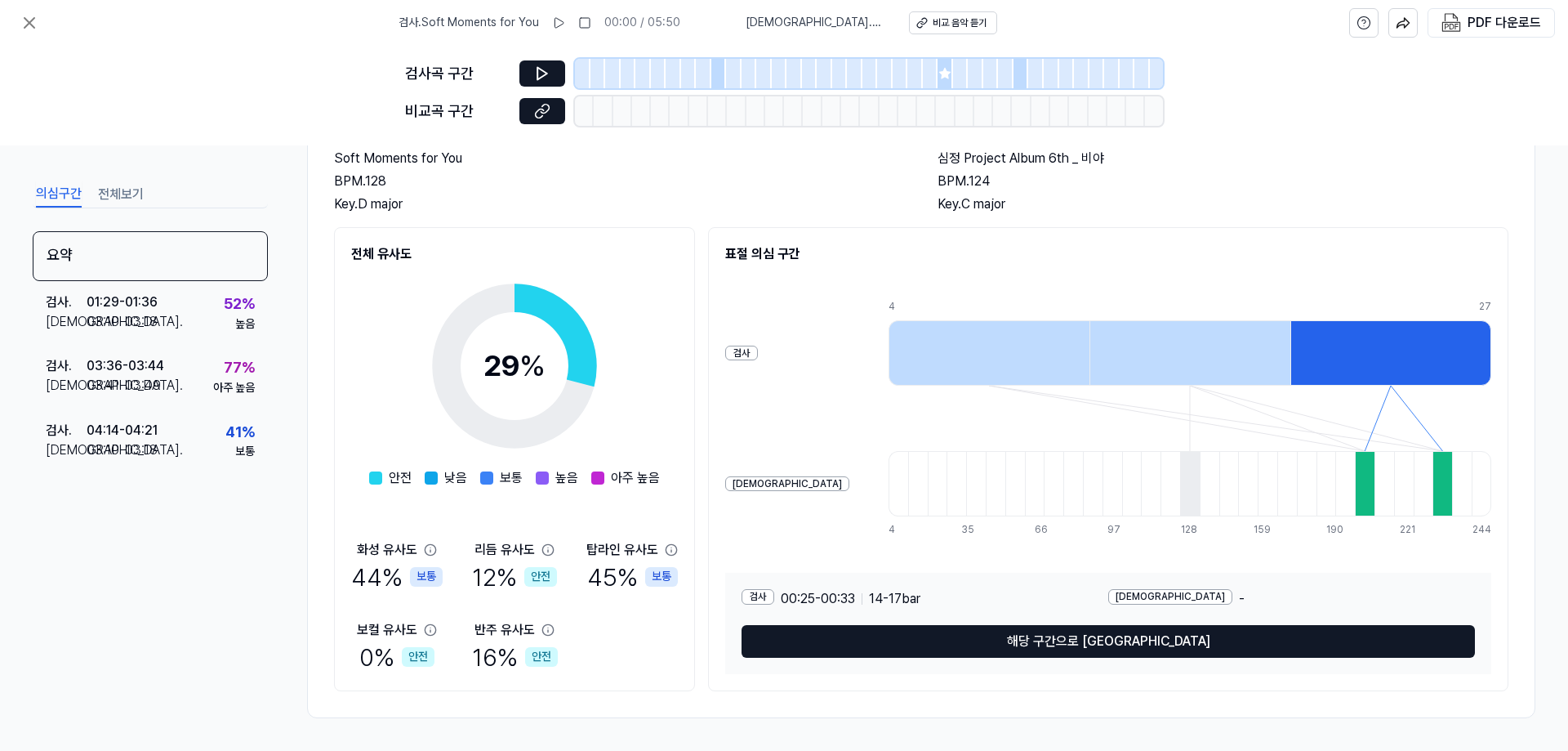
click at [1355, 468] on div at bounding box center [1364, 484] width 20 height 65
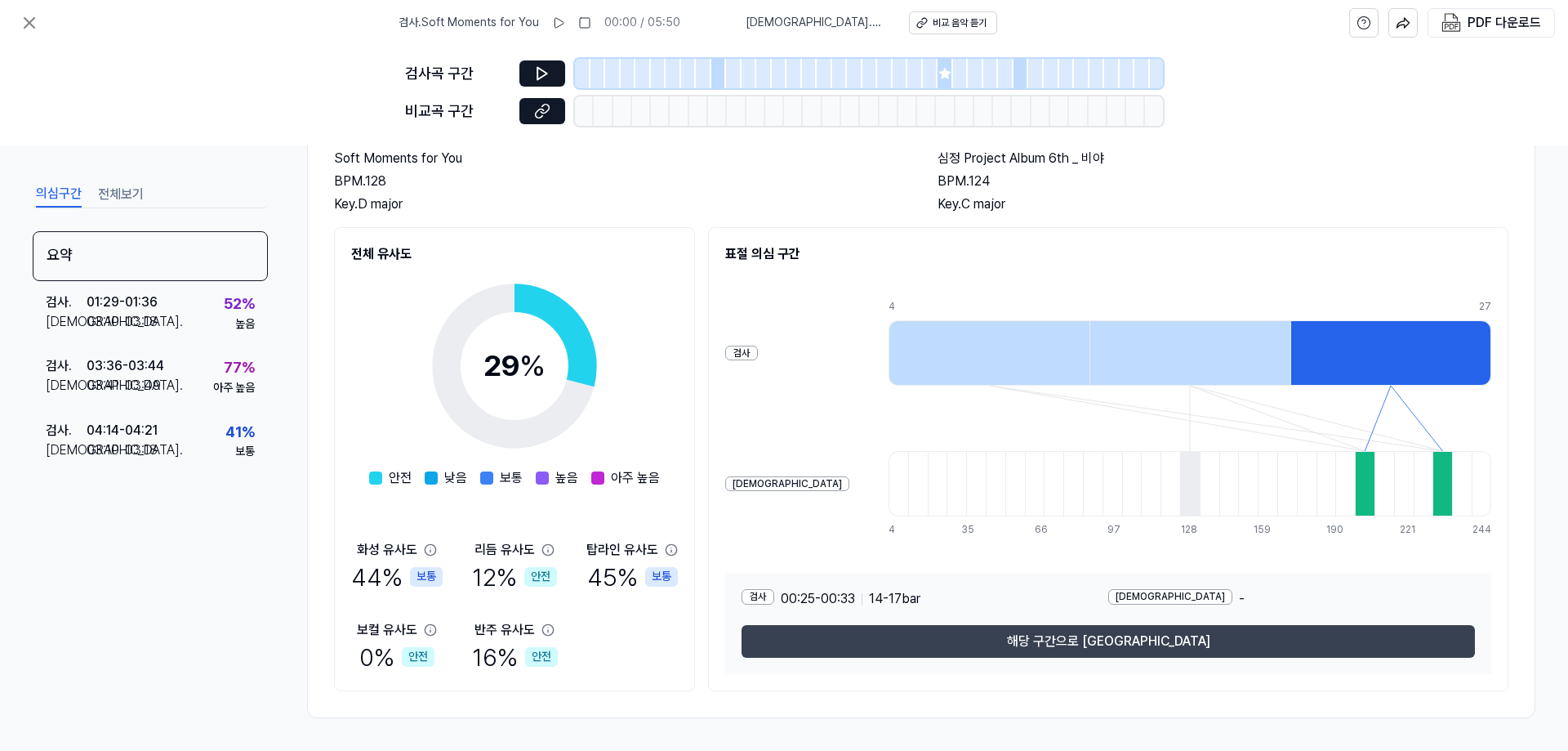
click at [1121, 643] on button "해당 구간으로 이동" at bounding box center [1108, 641] width 733 height 33
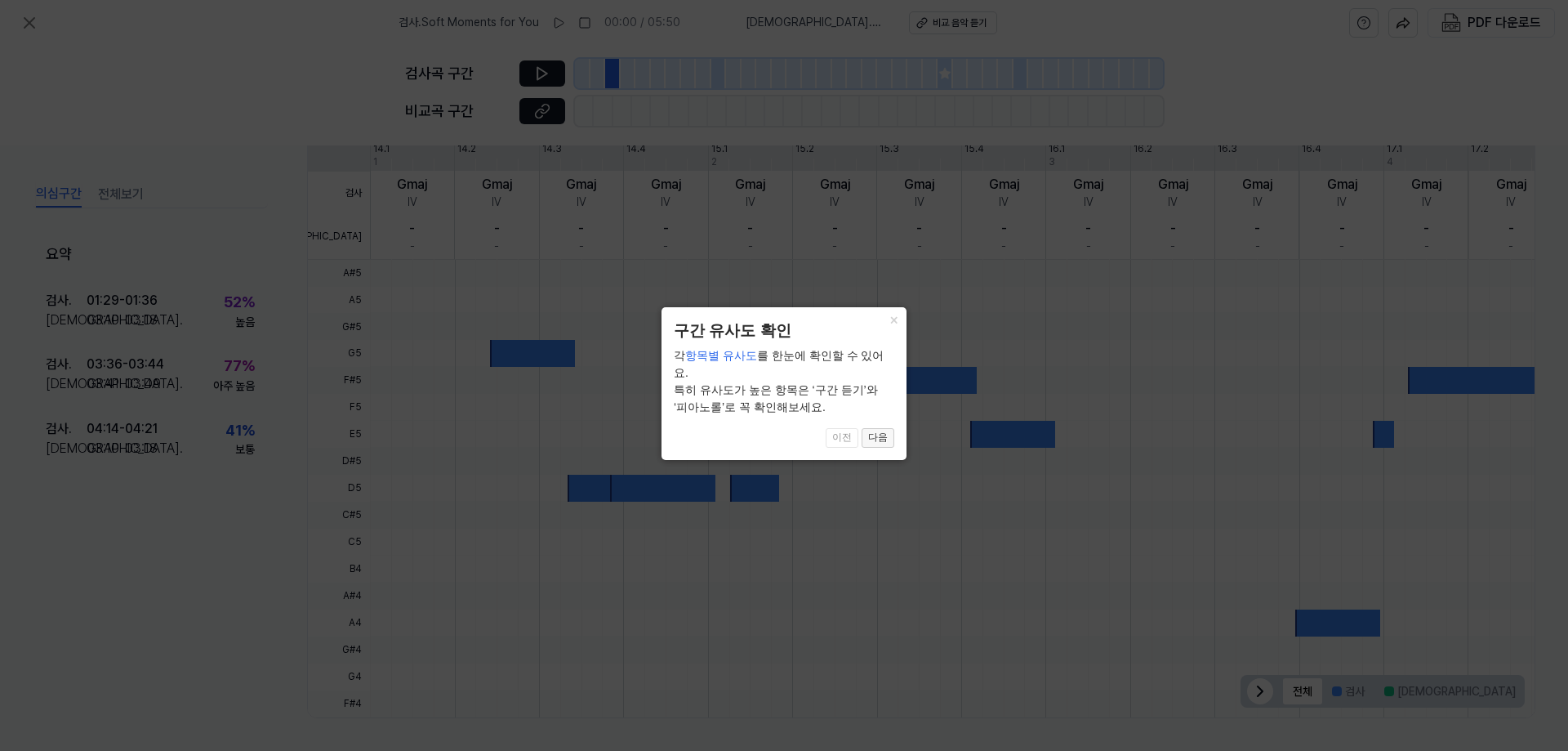
click at [882, 428] on button "다음" at bounding box center [878, 437] width 33 height 20
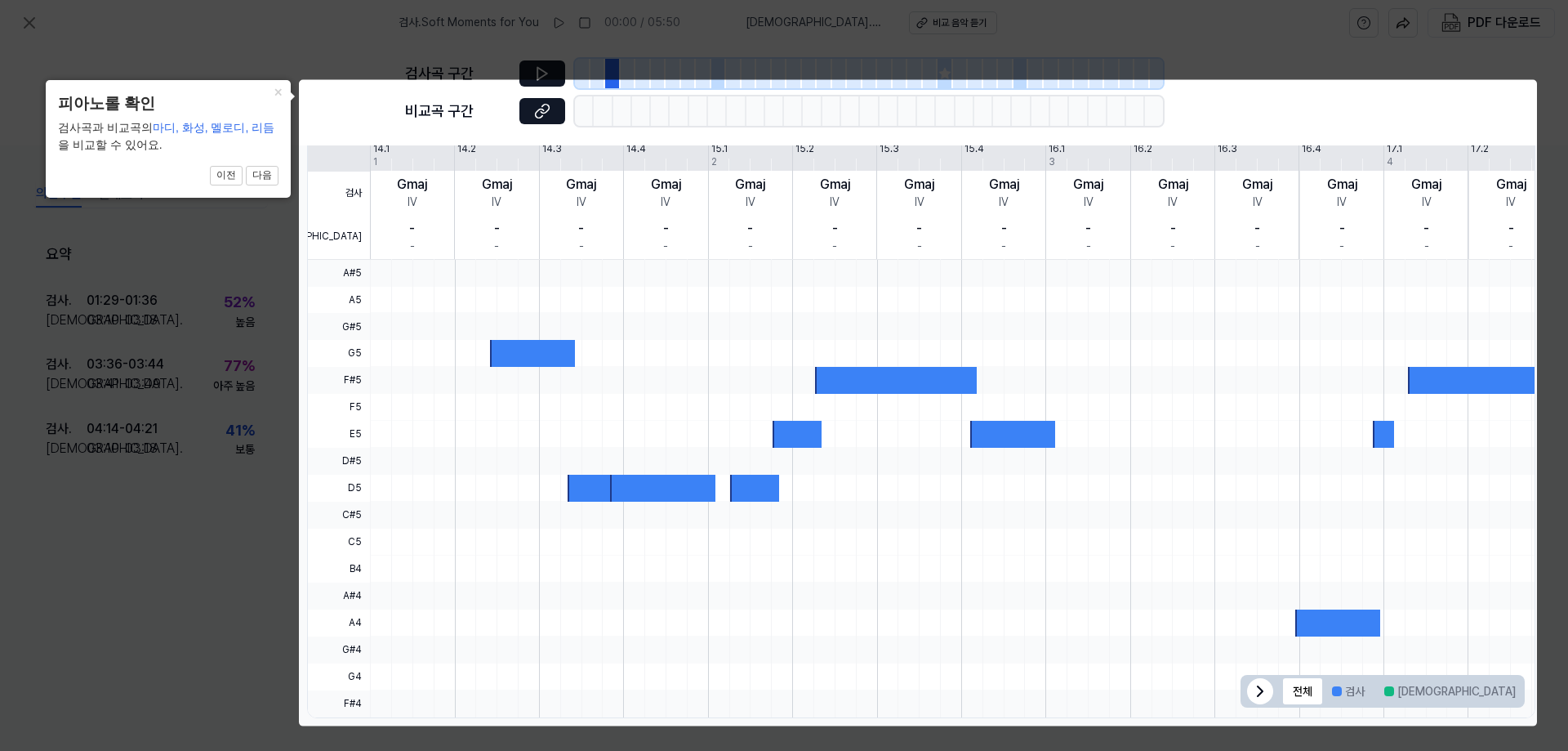
click at [71, 570] on icon at bounding box center [784, 375] width 1568 height 751
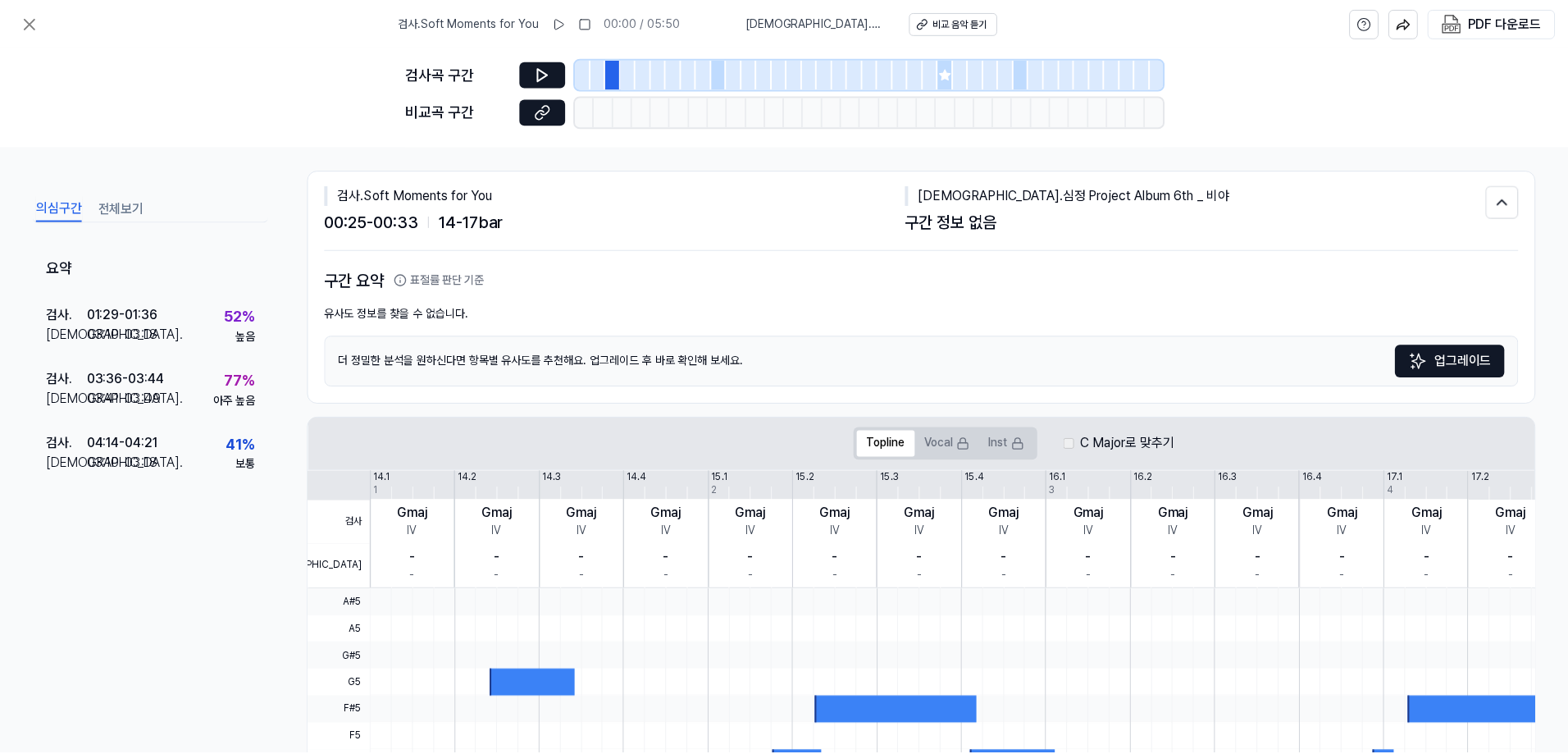
scroll to position [0, 0]
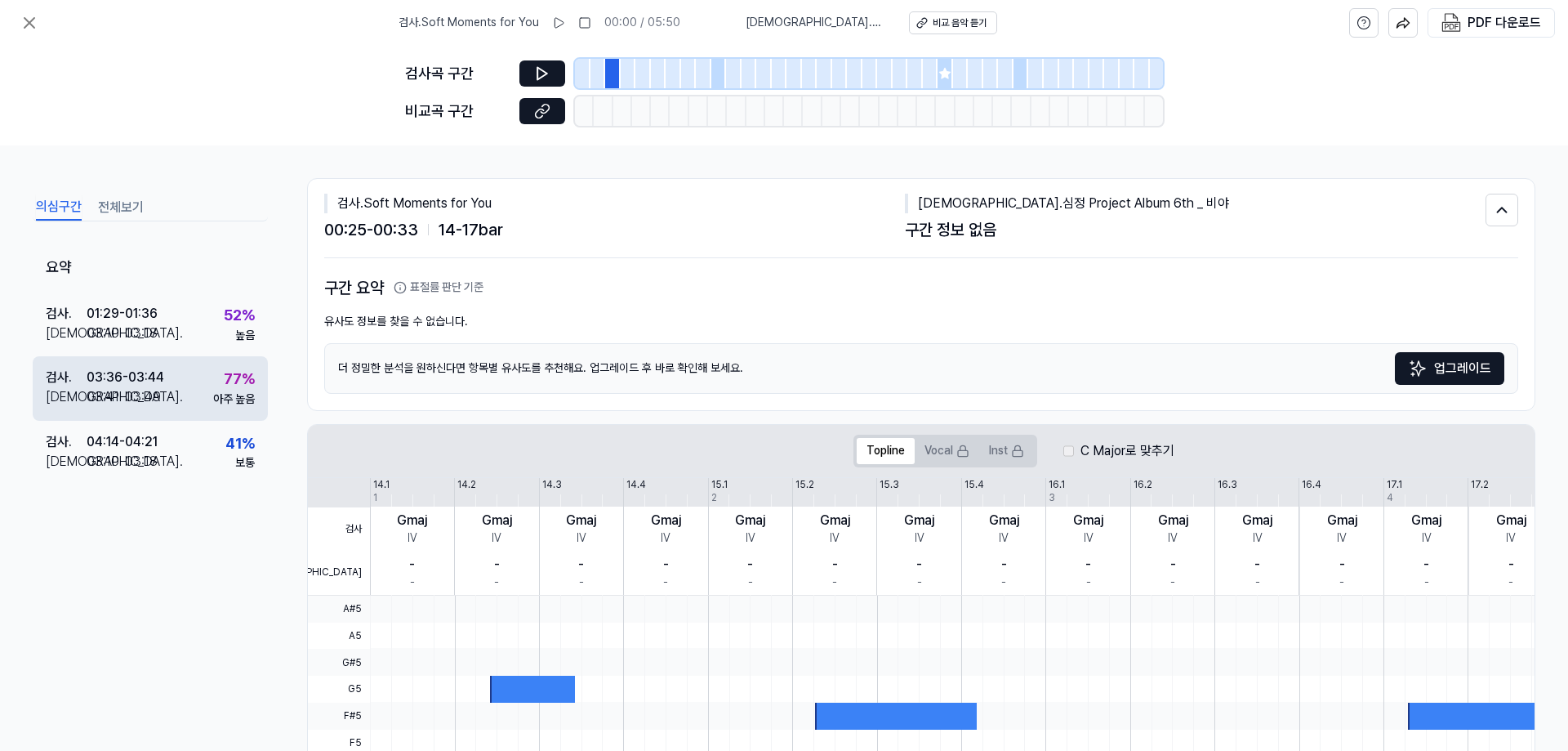
click at [156, 387] on div "03:41 - 03:49" at bounding box center [124, 396] width 74 height 20
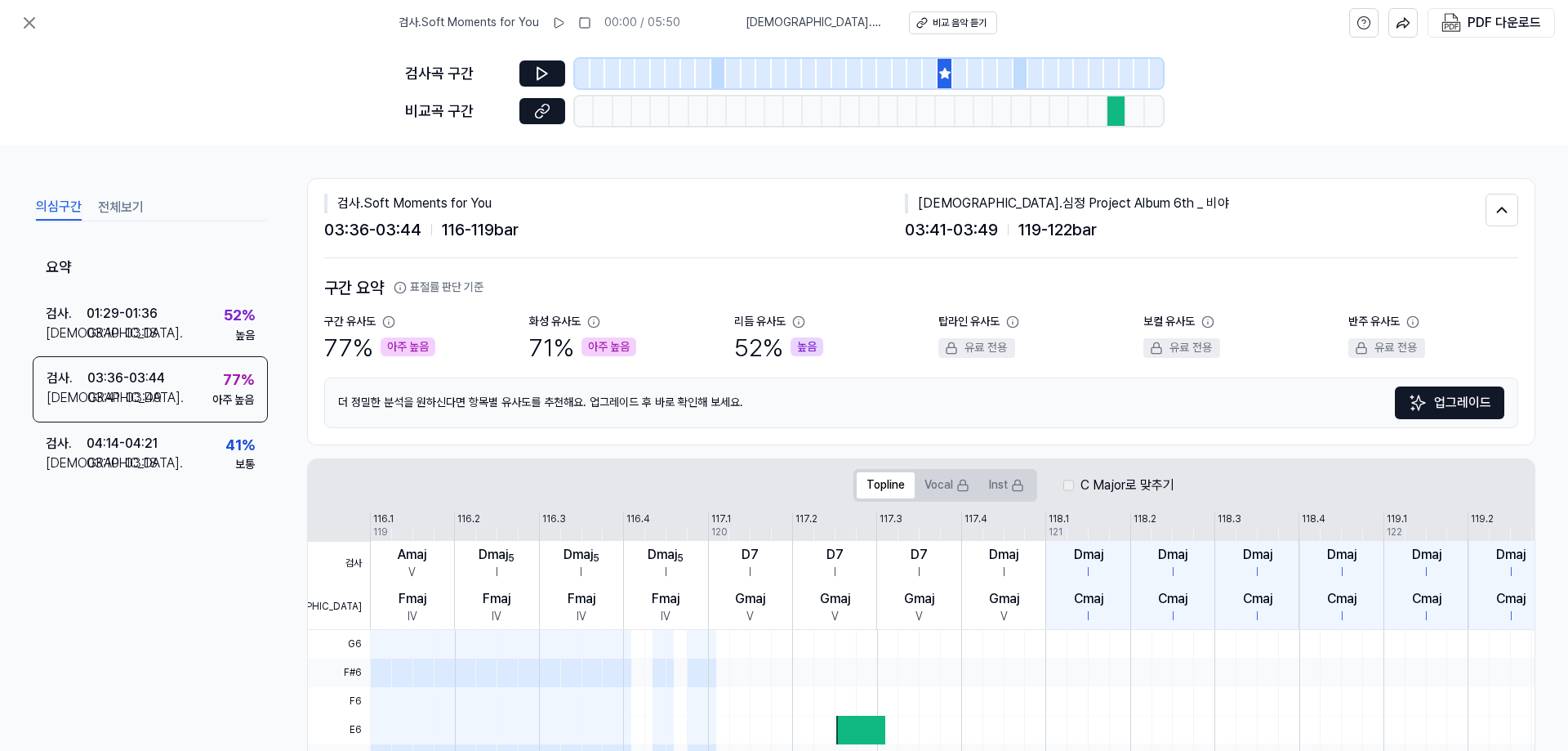
click at [468, 29] on span "검사 . Soft Moments for You" at bounding box center [468, 23] width 141 height 17
click at [116, 208] on button "전체보기" at bounding box center [120, 208] width 46 height 26
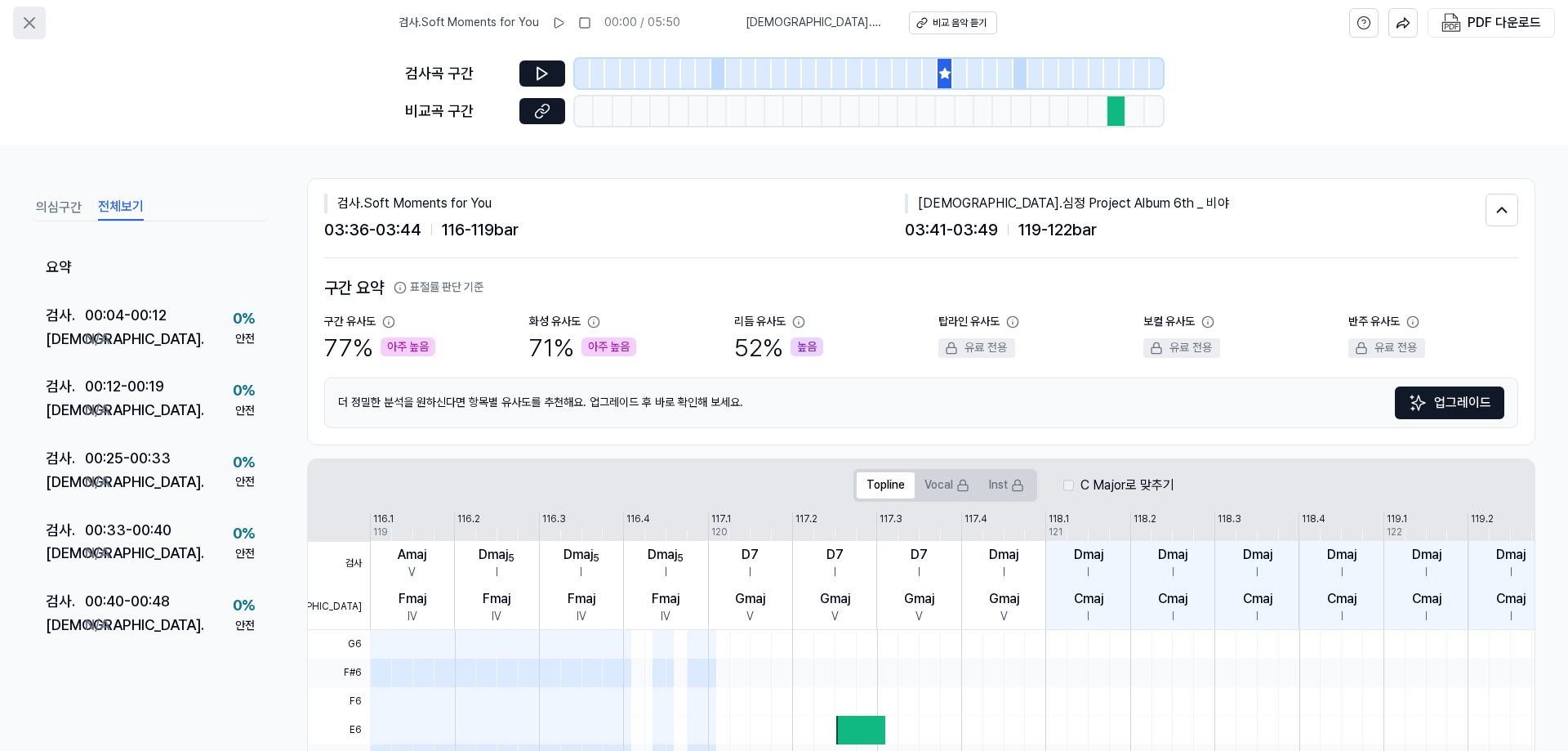
click at [26, 17] on icon at bounding box center [29, 22] width 20 height 20
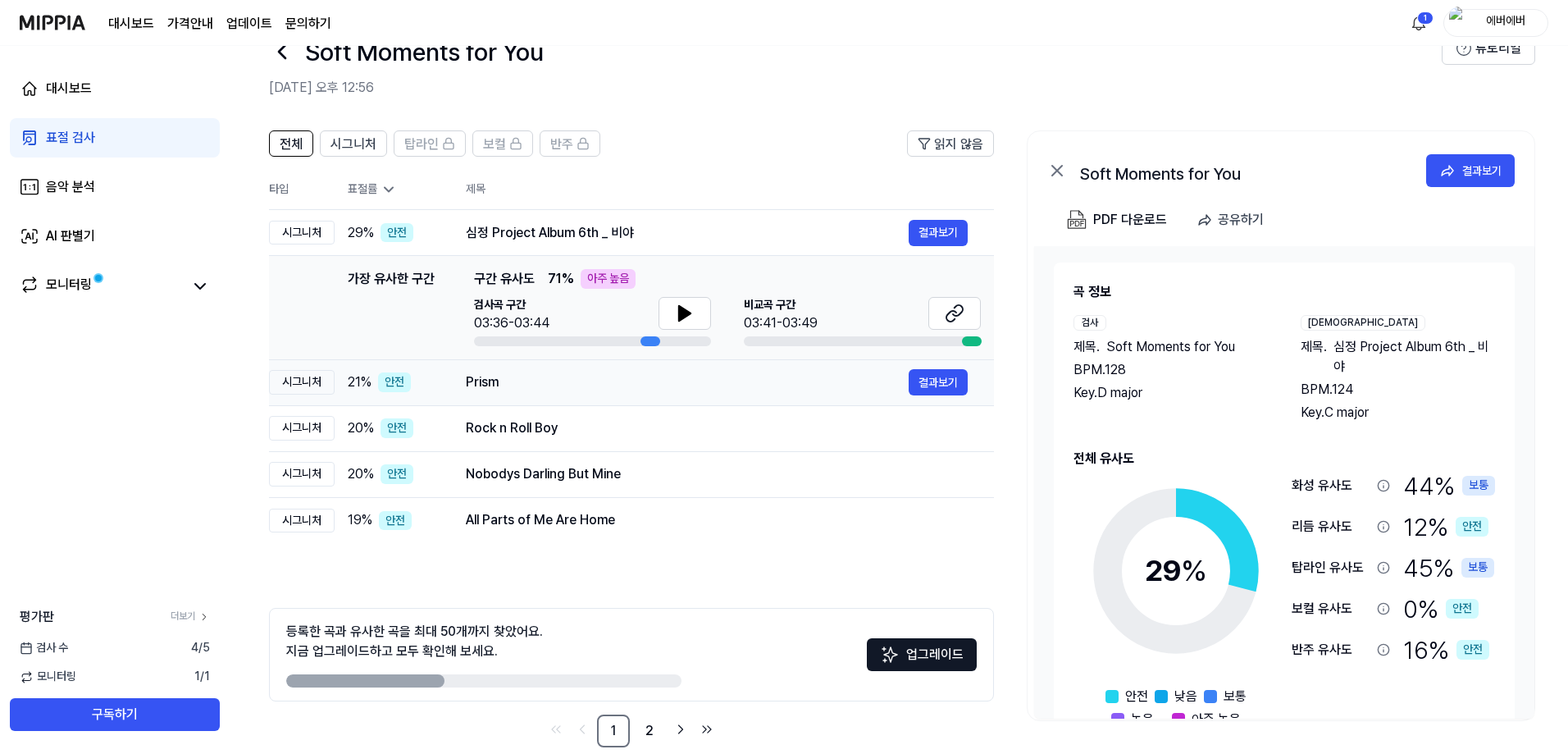
scroll to position [73, 0]
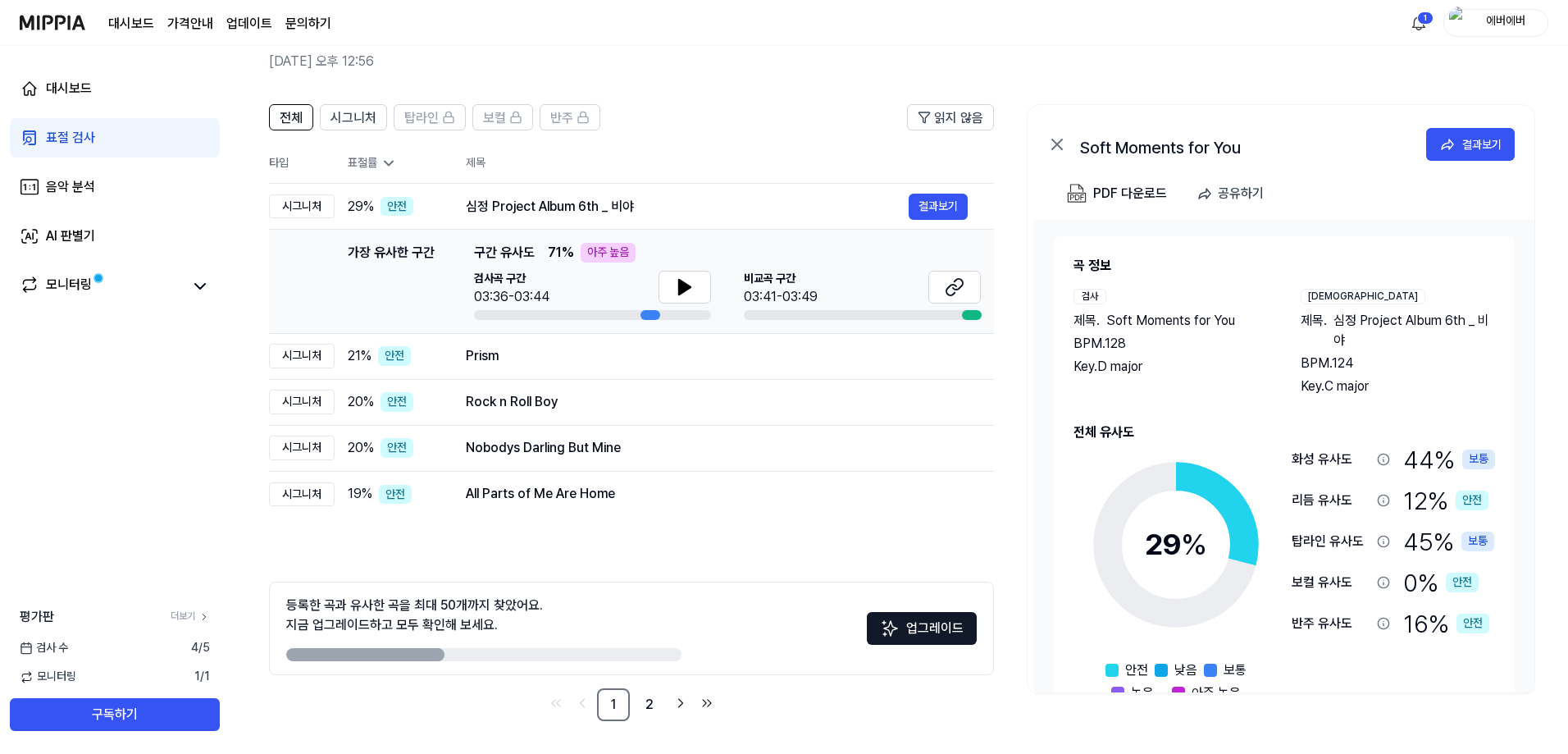
drag, startPoint x: 442, startPoint y: 651, endPoint x: 563, endPoint y: 651, distance: 121.0
click at [563, 651] on div at bounding box center [483, 654] width 395 height 13
click at [596, 654] on div at bounding box center [483, 654] width 395 height 13
click at [198, 647] on span "4 / 5" at bounding box center [201, 648] width 19 height 17
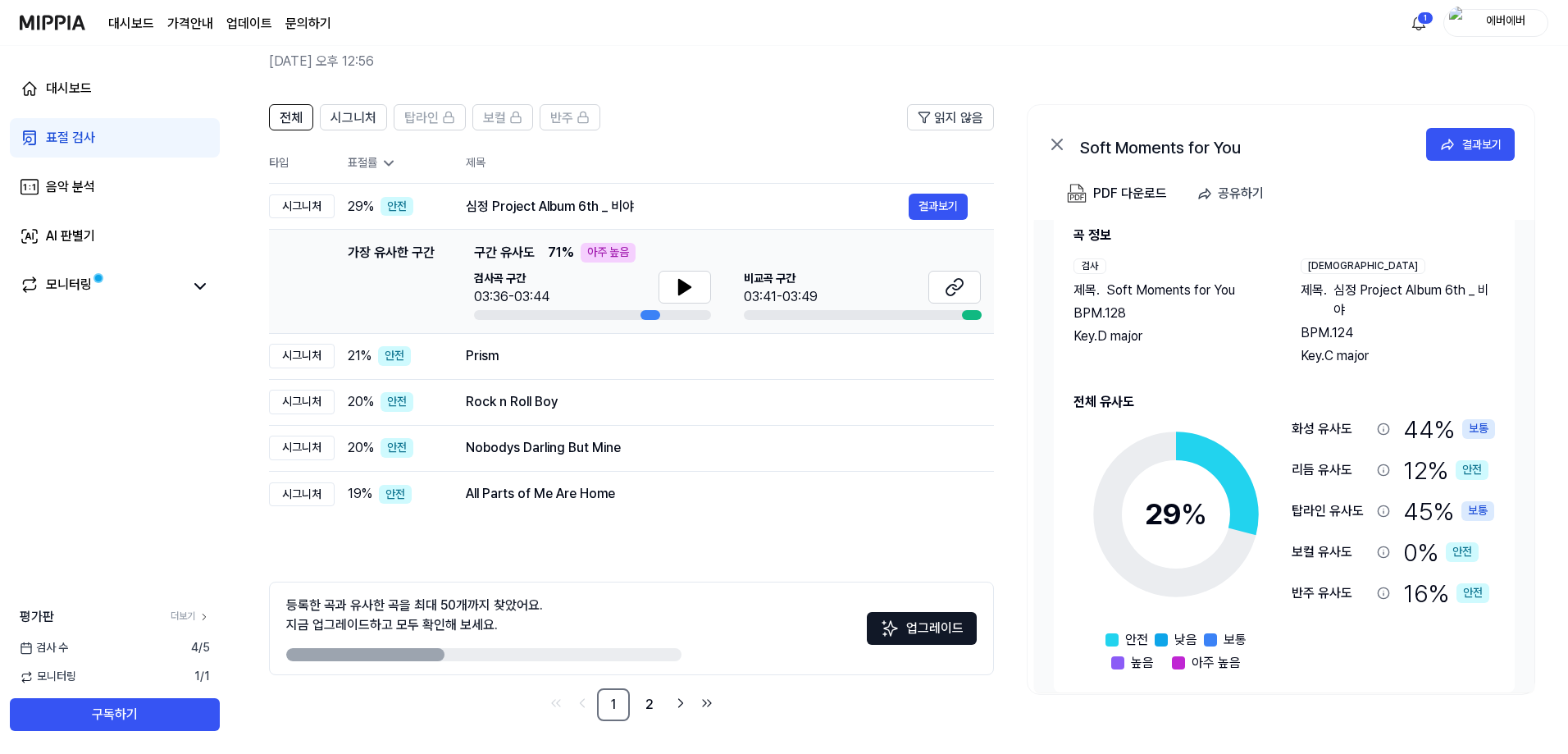
scroll to position [47, 0]
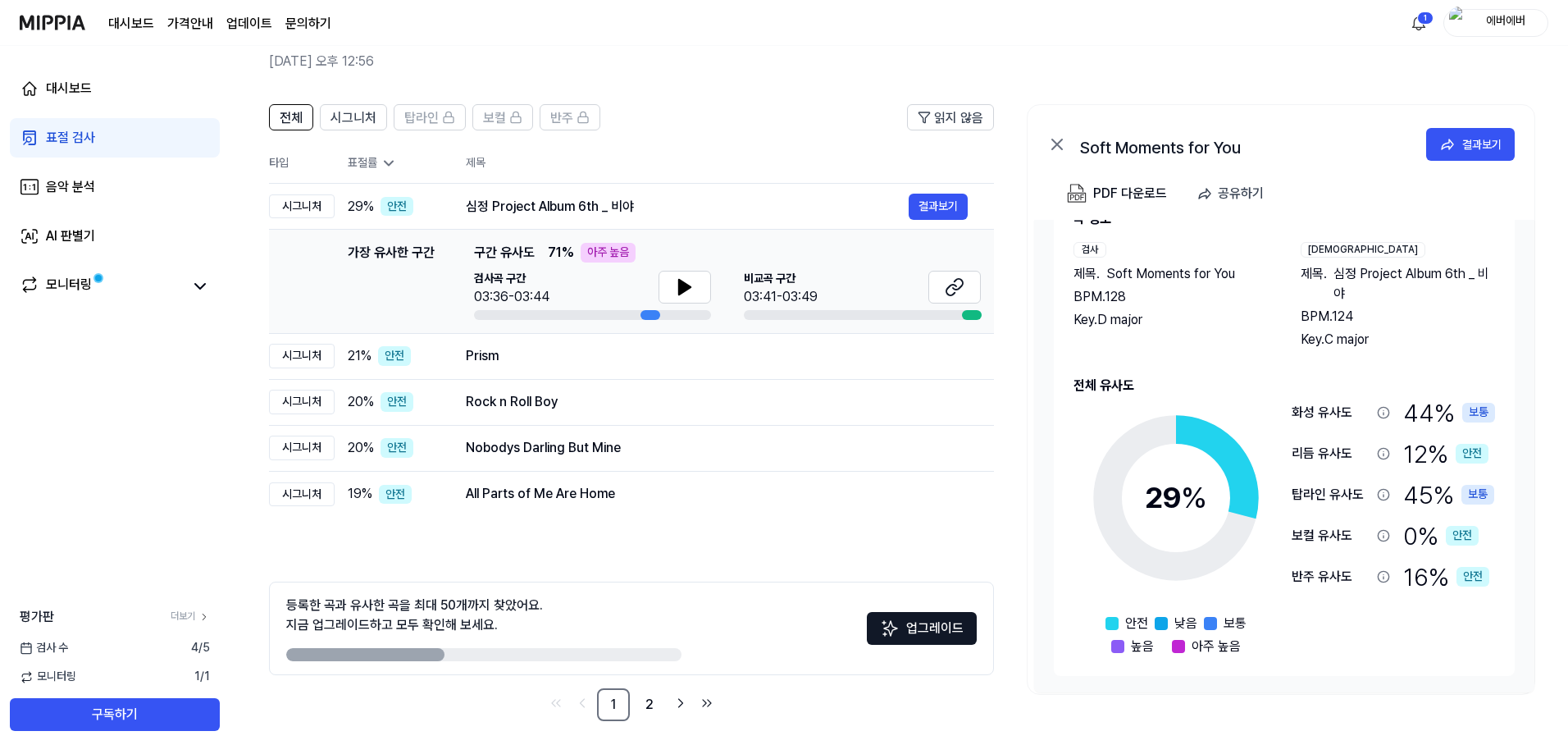
drag, startPoint x: 1383, startPoint y: 645, endPoint x: 1338, endPoint y: 648, distance: 45.1
click at [1338, 648] on div "화성 유사도 44 % 보통 리듬 유사도 12 % 안전 탑라인 유사도 45 % 보통 보컬 유사도 0 % 안전 반주 유사도 16 % 안전" at bounding box center [1394, 522] width 204 height 254
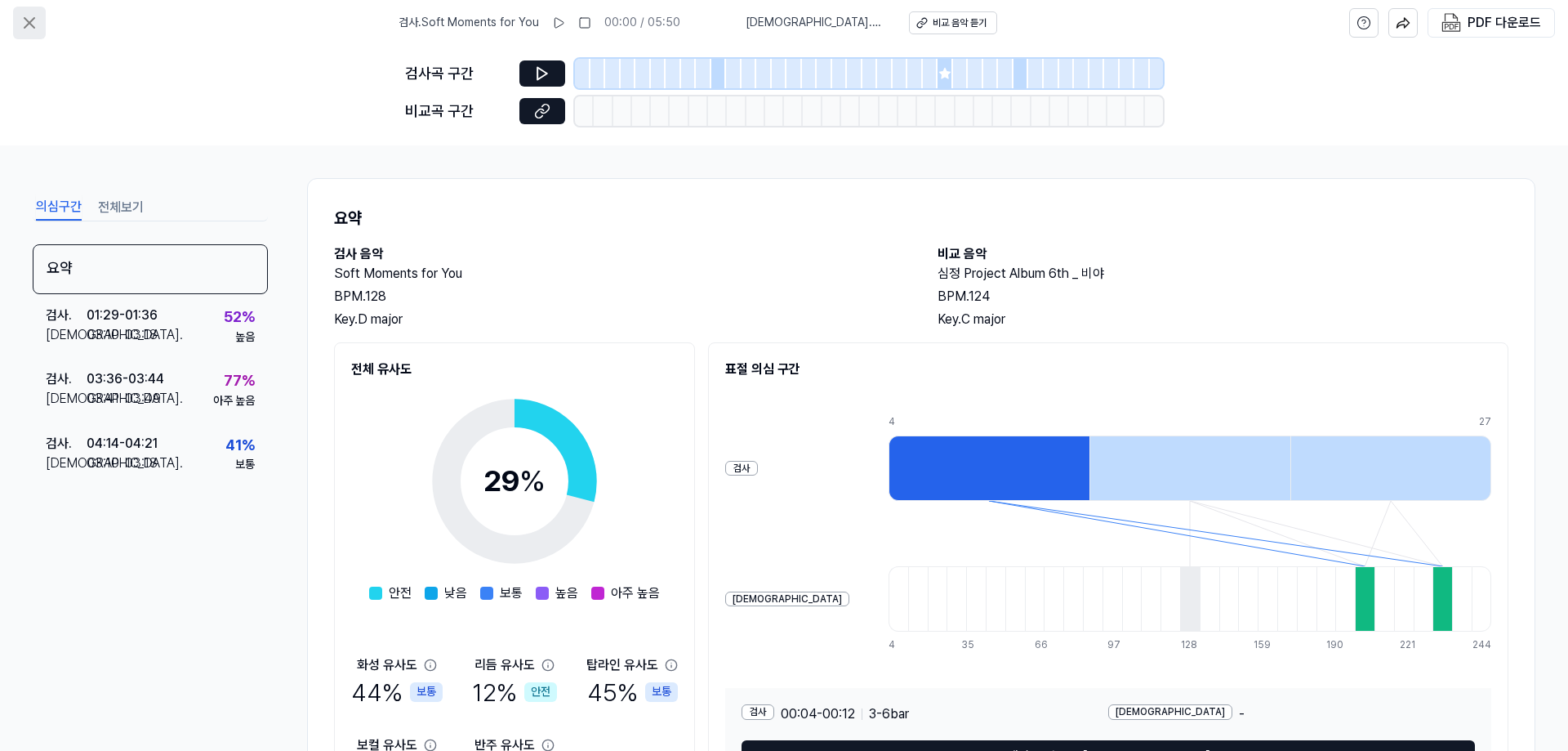
click at [28, 18] on icon at bounding box center [29, 22] width 20 height 20
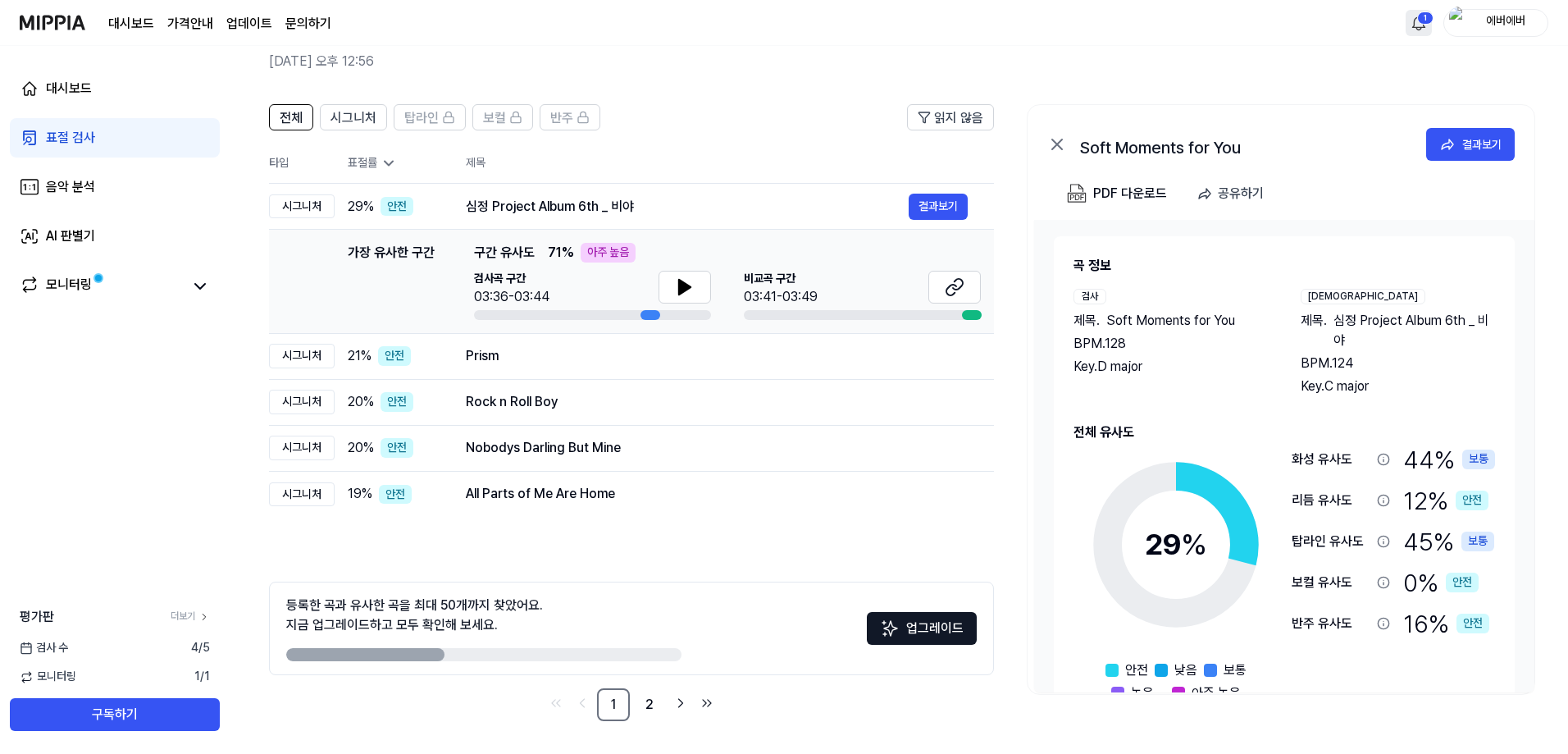
click at [1410, 33] on html "대시보드 가격안내 업데이트 문의하기 1 에버에버 대시보드 표절 검사 음악 분석 AI 판별기 모니터링 평가판 더보기 검사 수 4 / 5 모니터링…" at bounding box center [784, 304] width 1568 height 754
